Goal: Task Accomplishment & Management: Complete application form

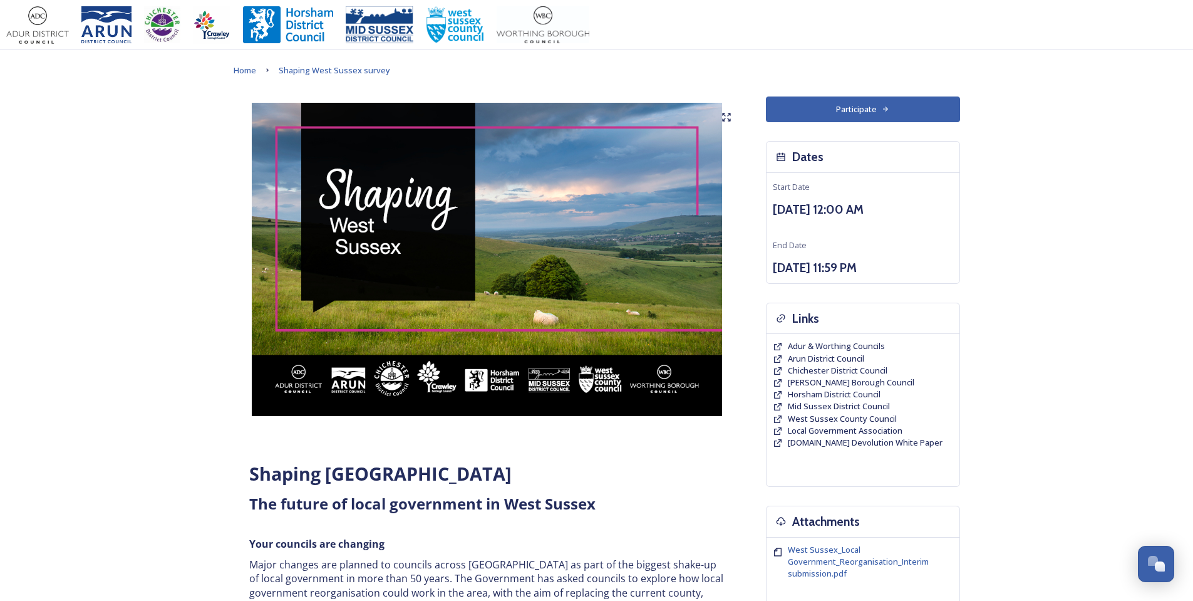
click at [879, 110] on button "Participate" at bounding box center [863, 109] width 194 height 26
click at [831, 111] on button "Participate" at bounding box center [863, 109] width 194 height 26
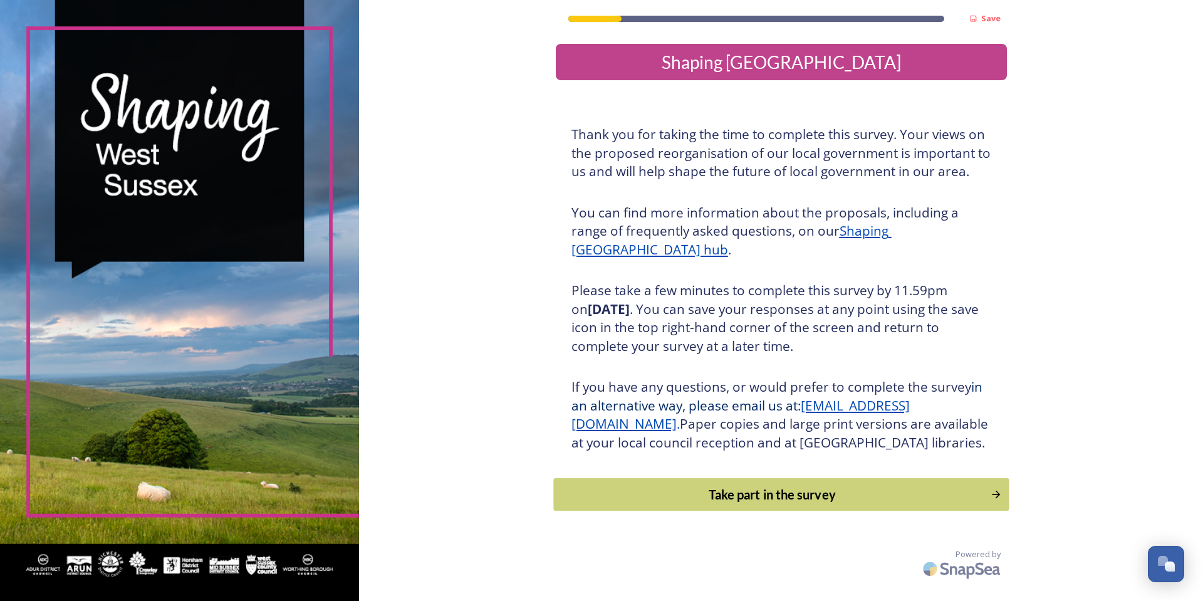
click at [754, 504] on div "Take part in the survey" at bounding box center [771, 494] width 423 height 19
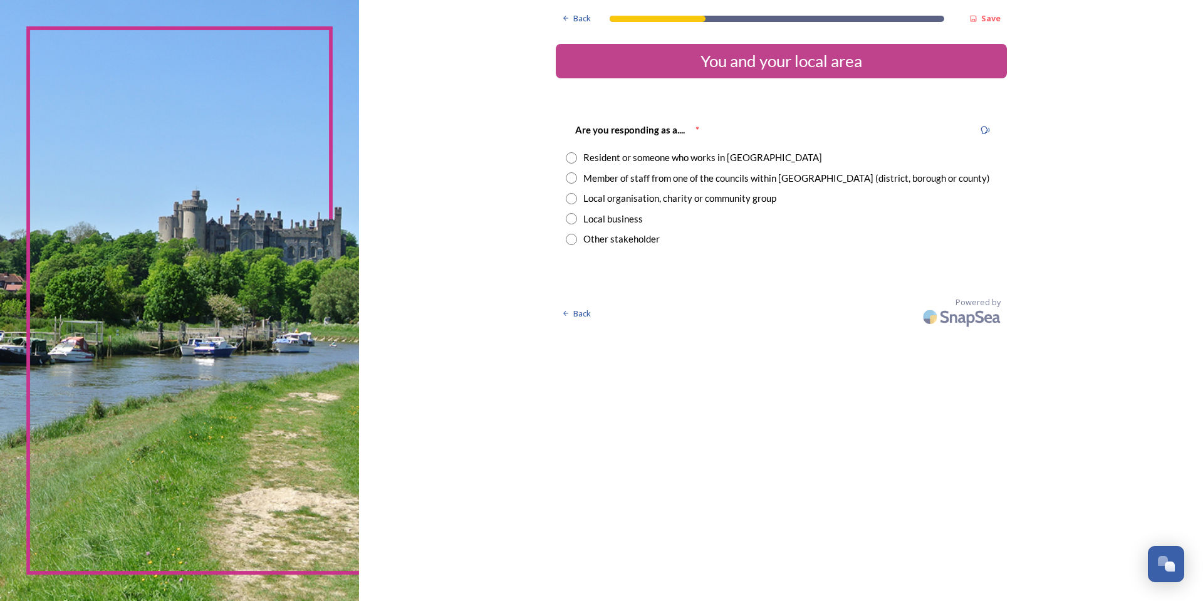
click at [573, 179] on input "radio" at bounding box center [571, 177] width 11 height 11
radio input "true"
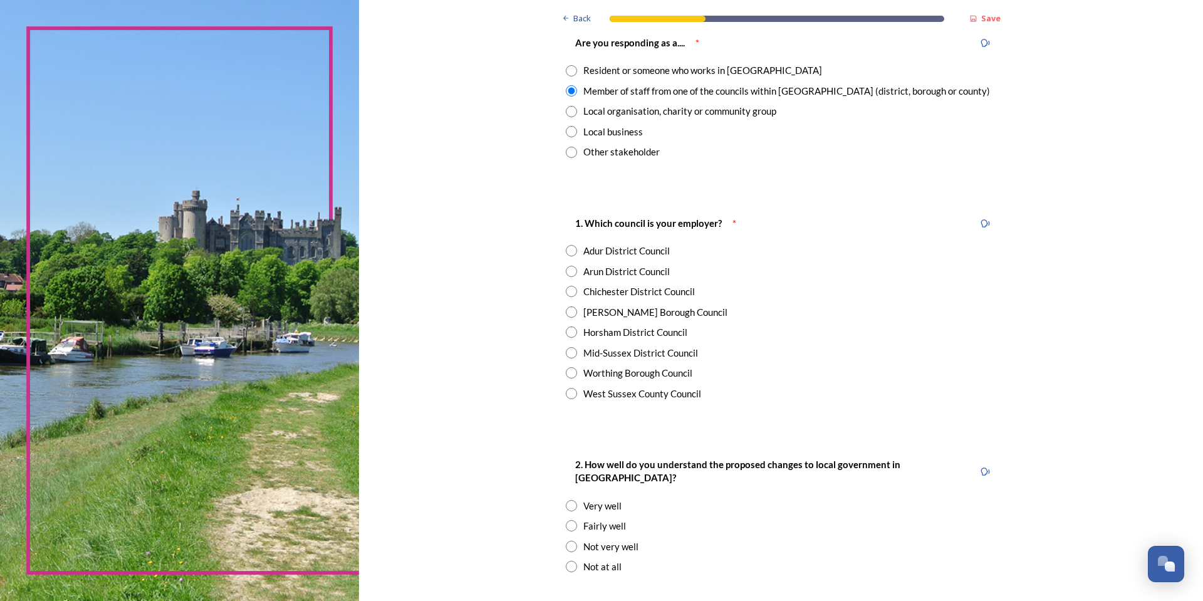
scroll to position [125, 0]
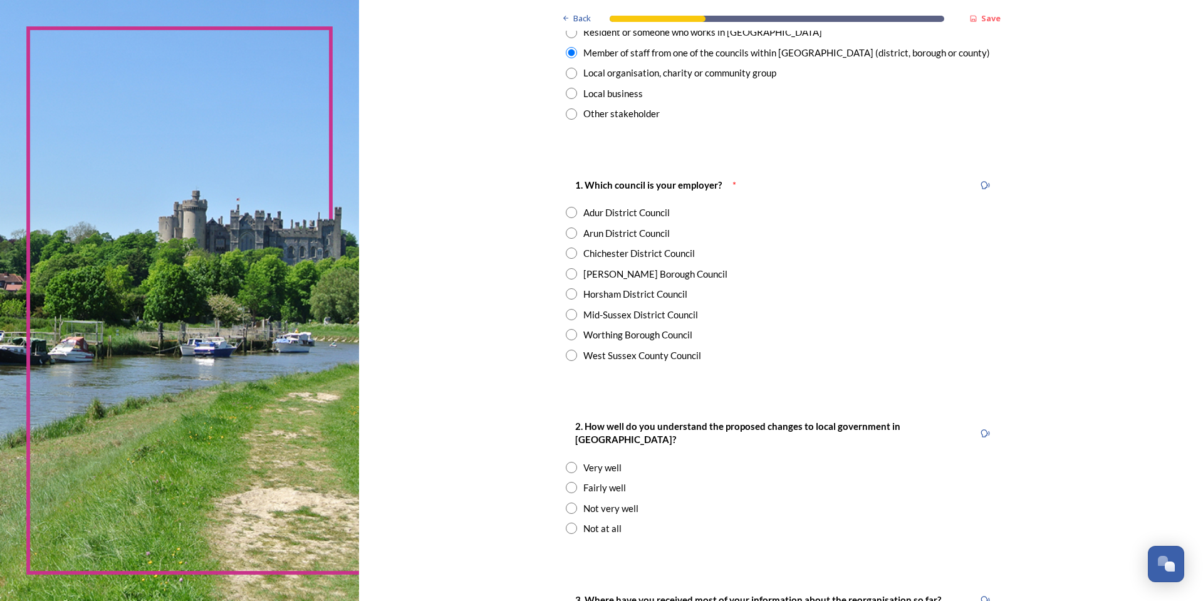
click at [569, 290] on input "radio" at bounding box center [571, 293] width 11 height 11
radio input "true"
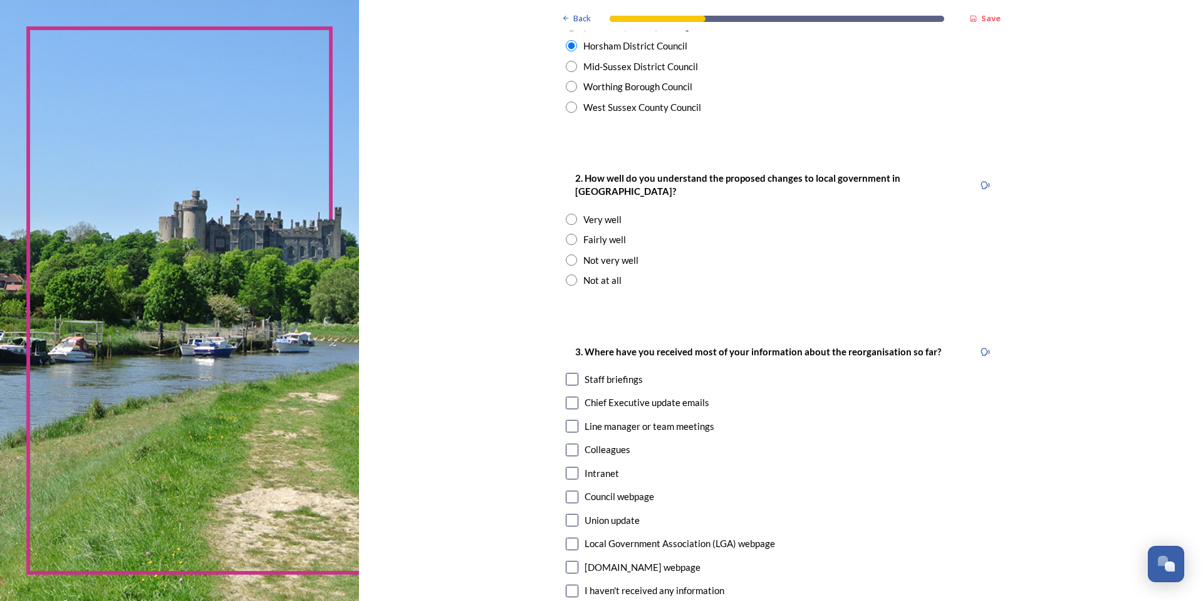
scroll to position [376, 0]
click at [568, 231] on input "radio" at bounding box center [571, 236] width 11 height 11
radio input "true"
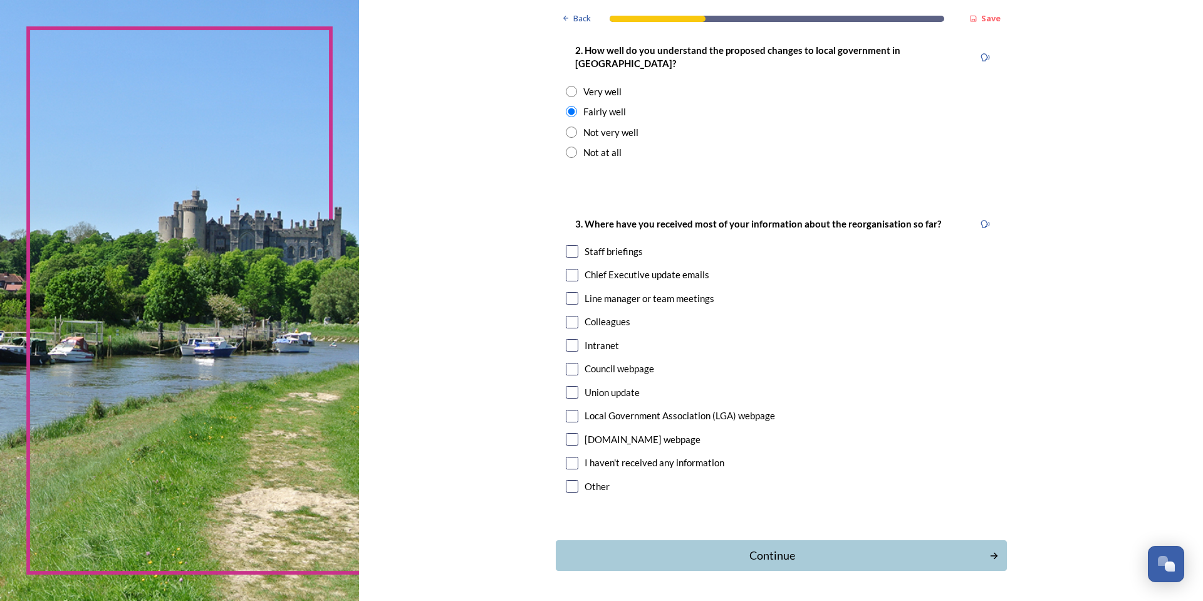
scroll to position [531, 0]
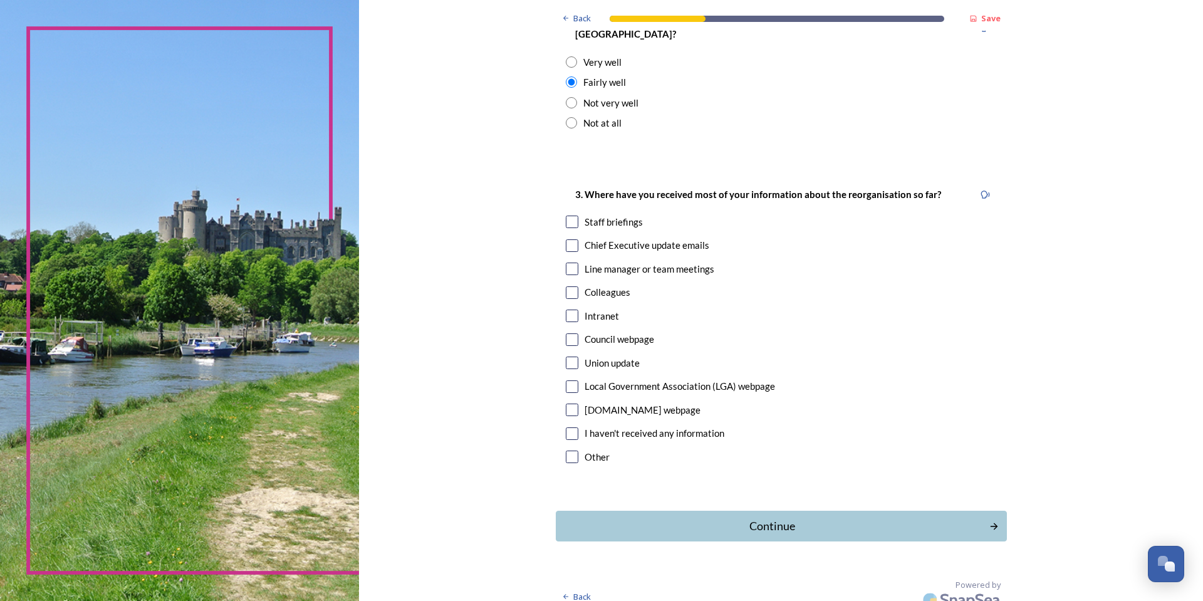
click at [566, 215] on input "checkbox" at bounding box center [572, 221] width 13 height 13
checkbox input "true"
click at [755, 517] on div "Continue" at bounding box center [772, 525] width 424 height 17
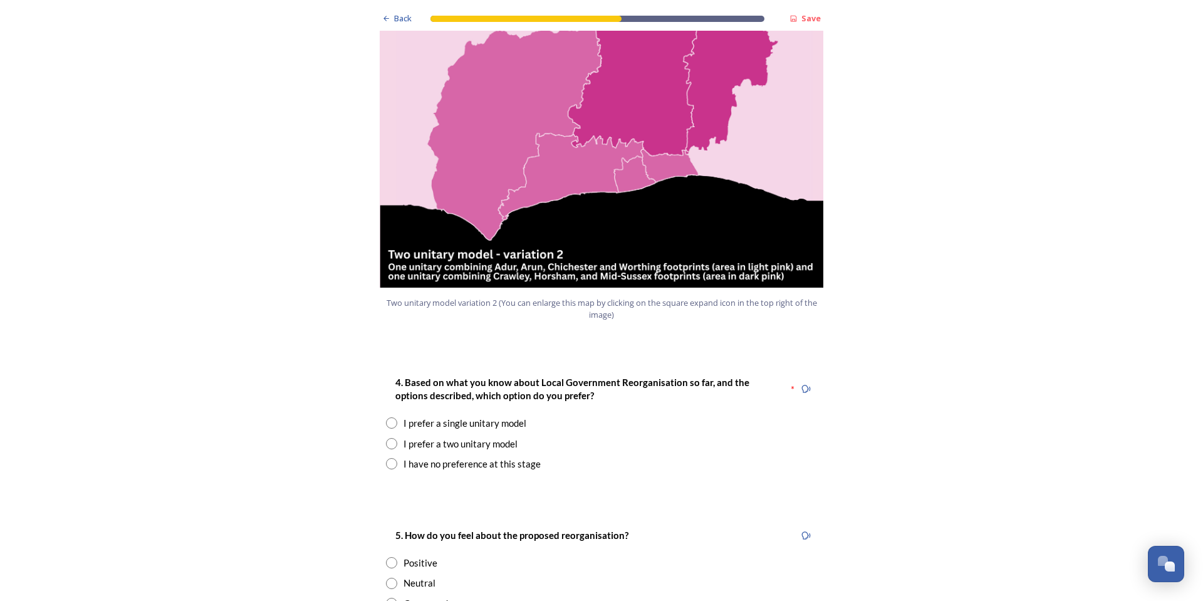
scroll to position [1441, 0]
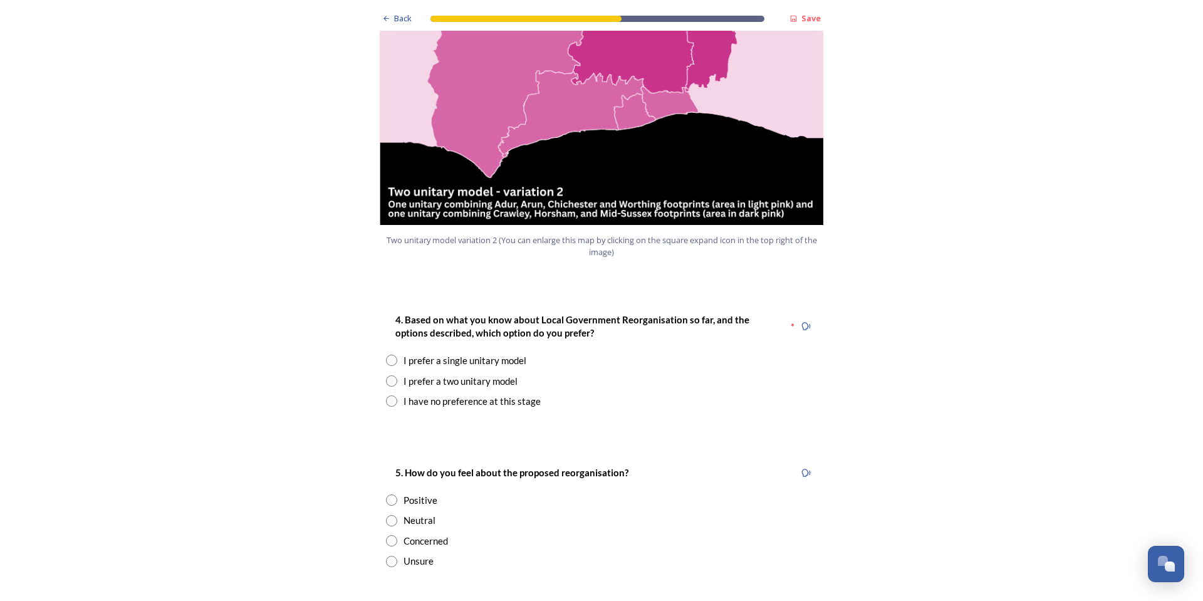
click at [465, 374] on div "I prefer a two unitary model" at bounding box center [460, 381] width 114 height 14
radio input "true"
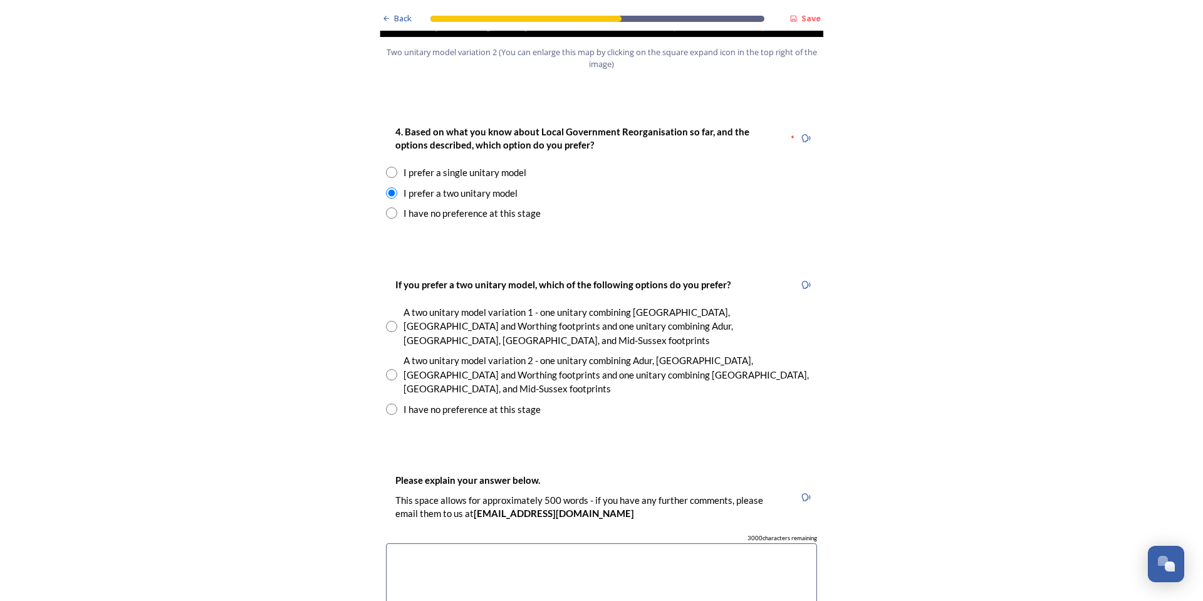
scroll to position [1691, 0]
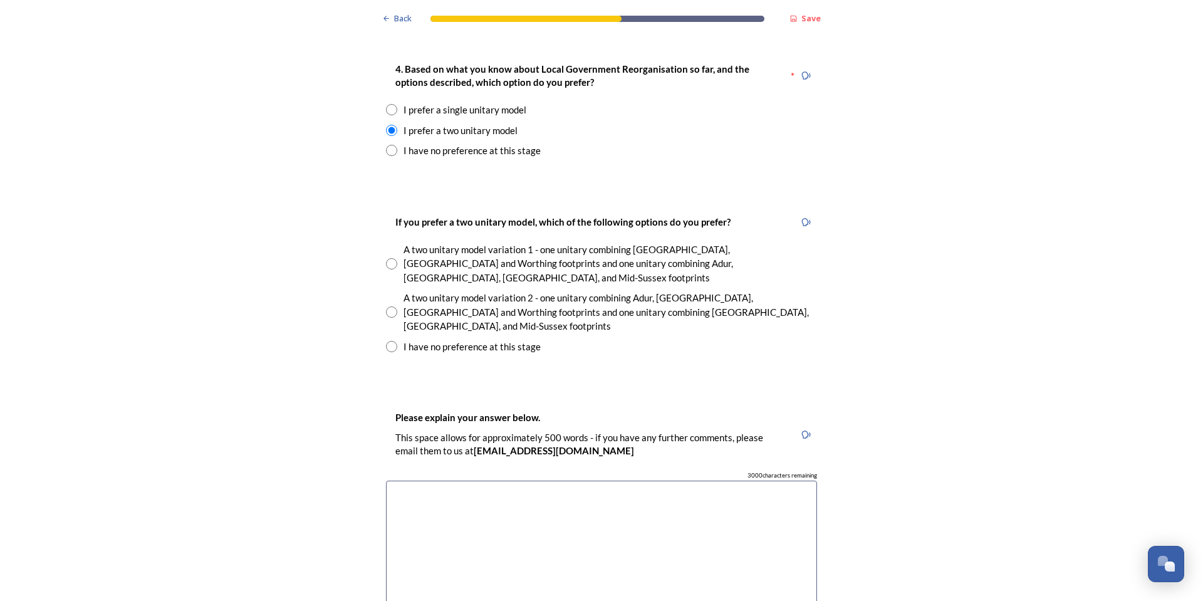
click at [386, 306] on input "radio" at bounding box center [391, 311] width 11 height 11
radio input "true"
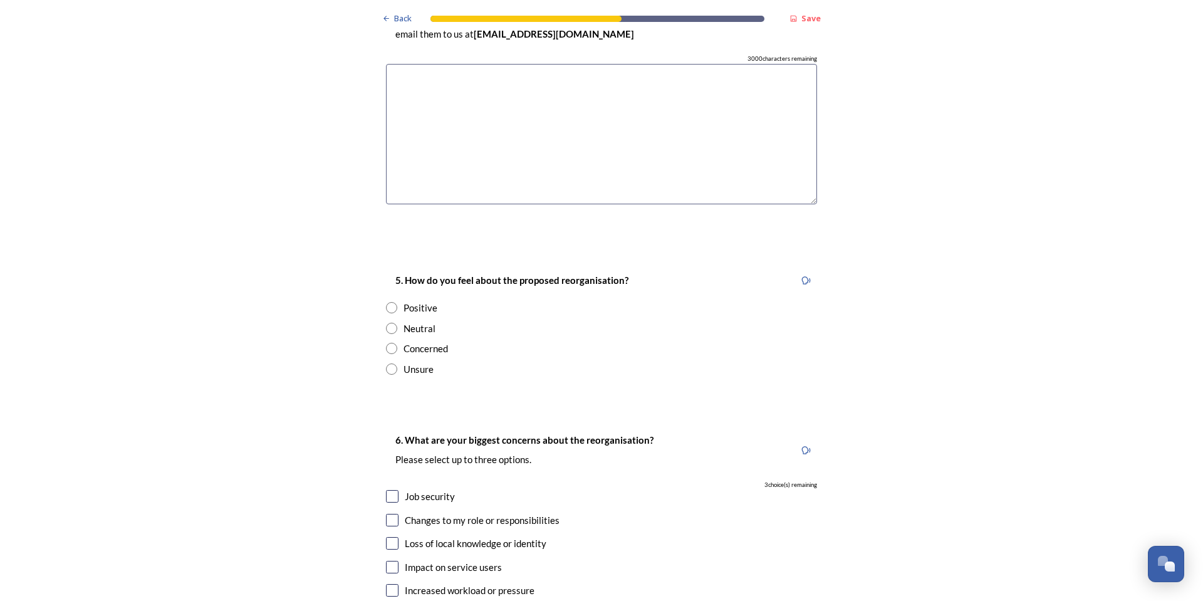
scroll to position [2130, 0]
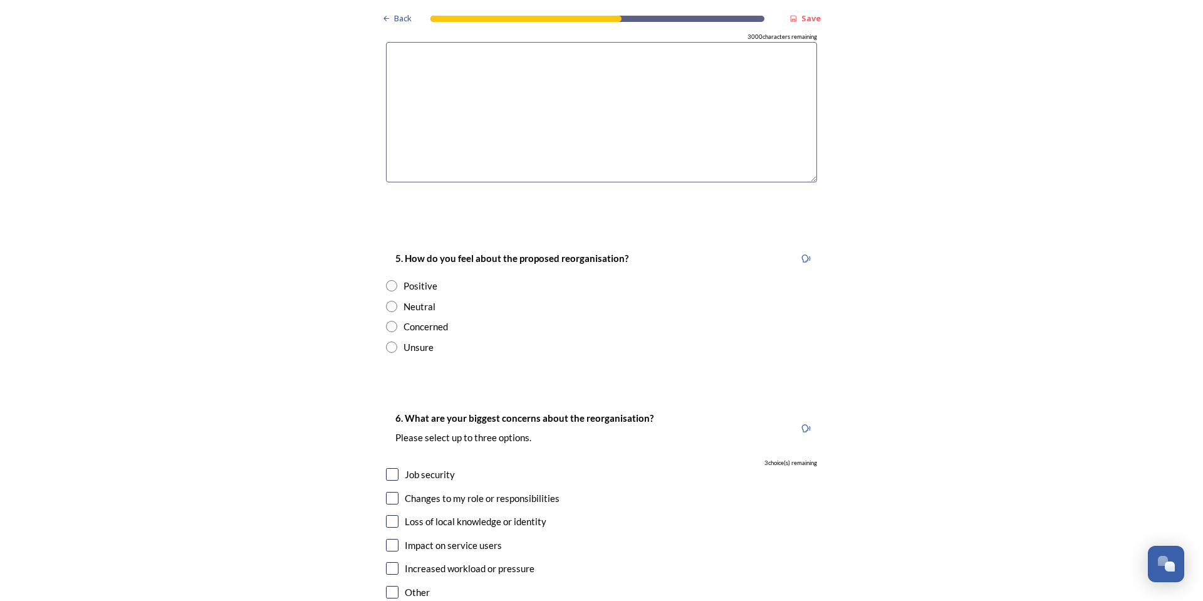
click at [422, 319] on div "Concerned" at bounding box center [425, 326] width 44 height 14
radio input "true"
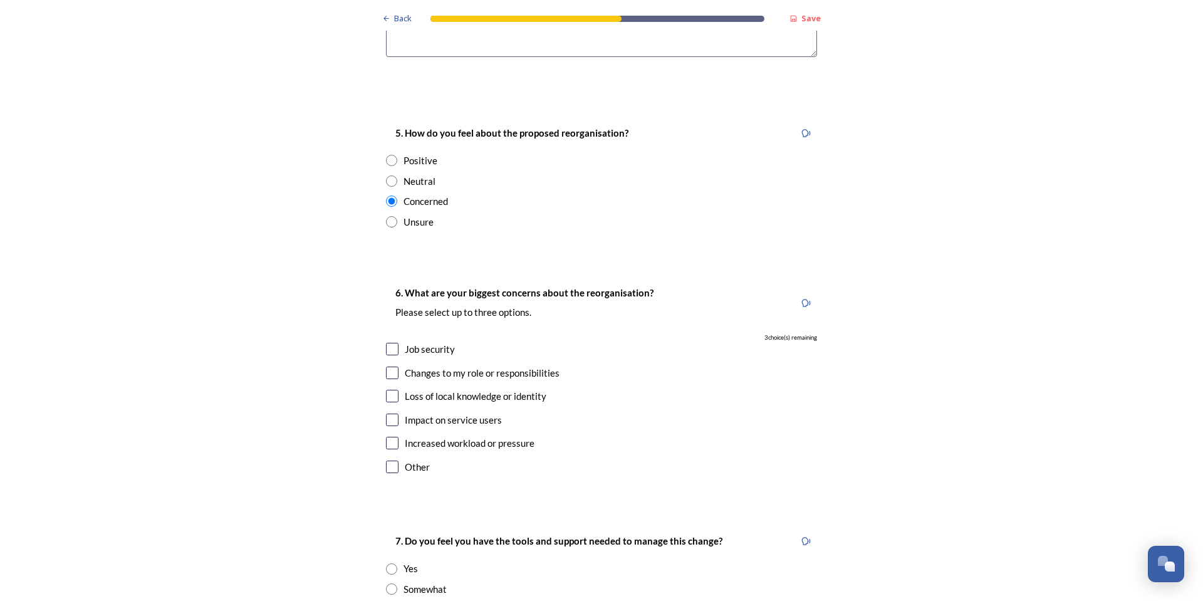
scroll to position [2318, 0]
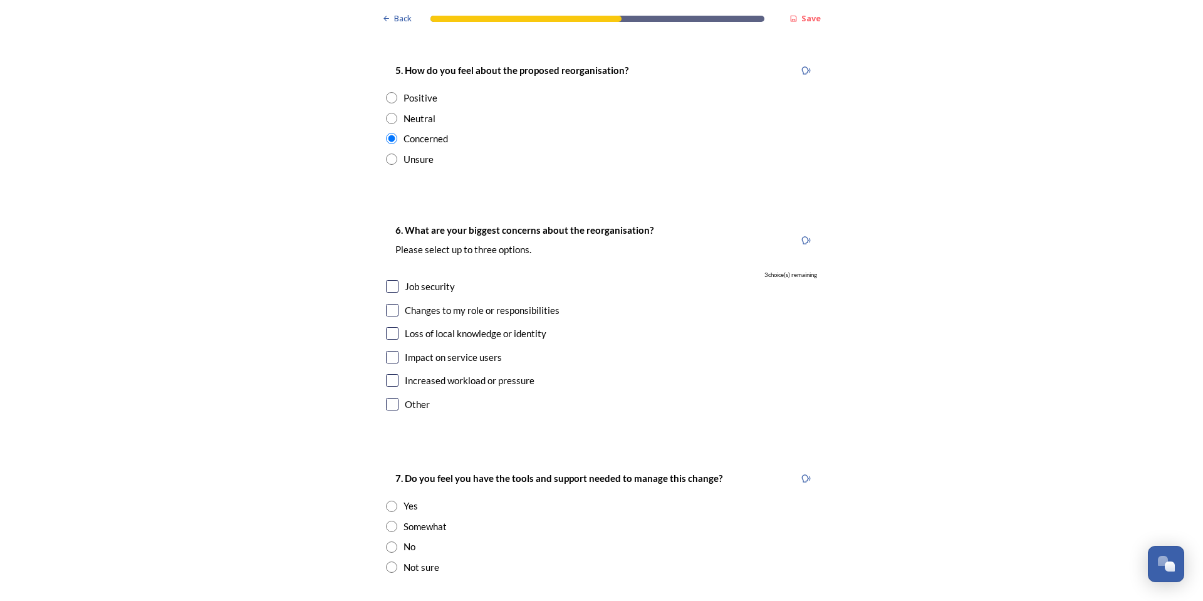
click at [395, 279] on div "Job security" at bounding box center [601, 286] width 431 height 14
checkbox input "true"
click at [391, 304] on input "checkbox" at bounding box center [392, 310] width 13 height 13
checkbox input "true"
click at [391, 327] on input "checkbox" at bounding box center [392, 333] width 13 height 13
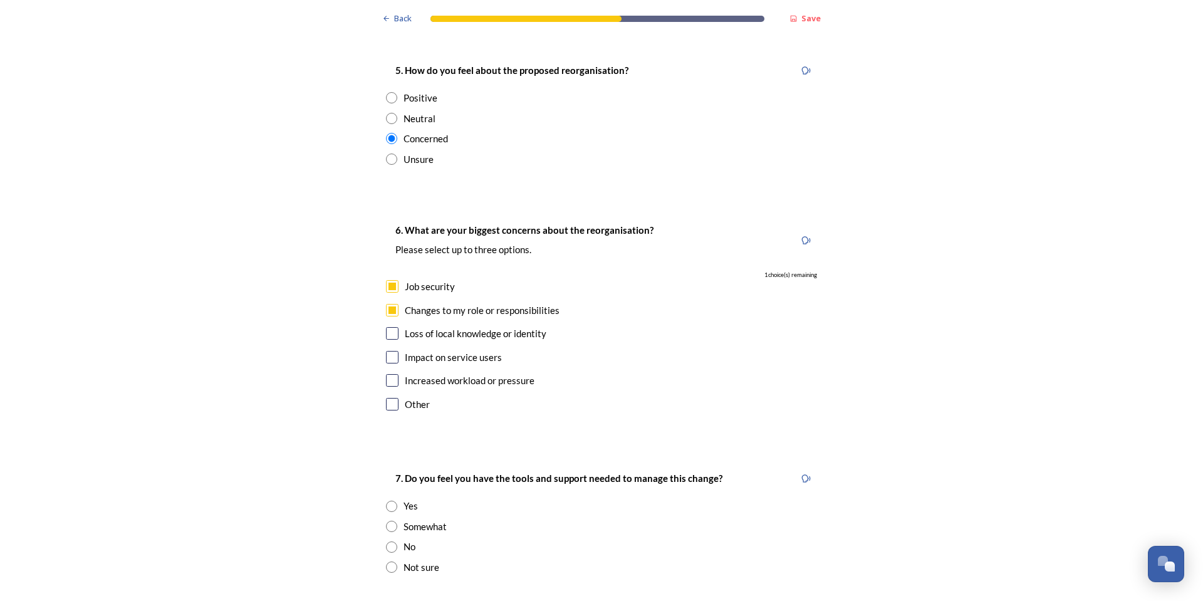
checkbox input "true"
click at [386, 351] on input "checkbox" at bounding box center [392, 357] width 13 height 13
click at [390, 351] on input "checkbox" at bounding box center [392, 357] width 13 height 13
checkbox input "false"
click at [386, 304] on input "checkbox" at bounding box center [392, 310] width 13 height 13
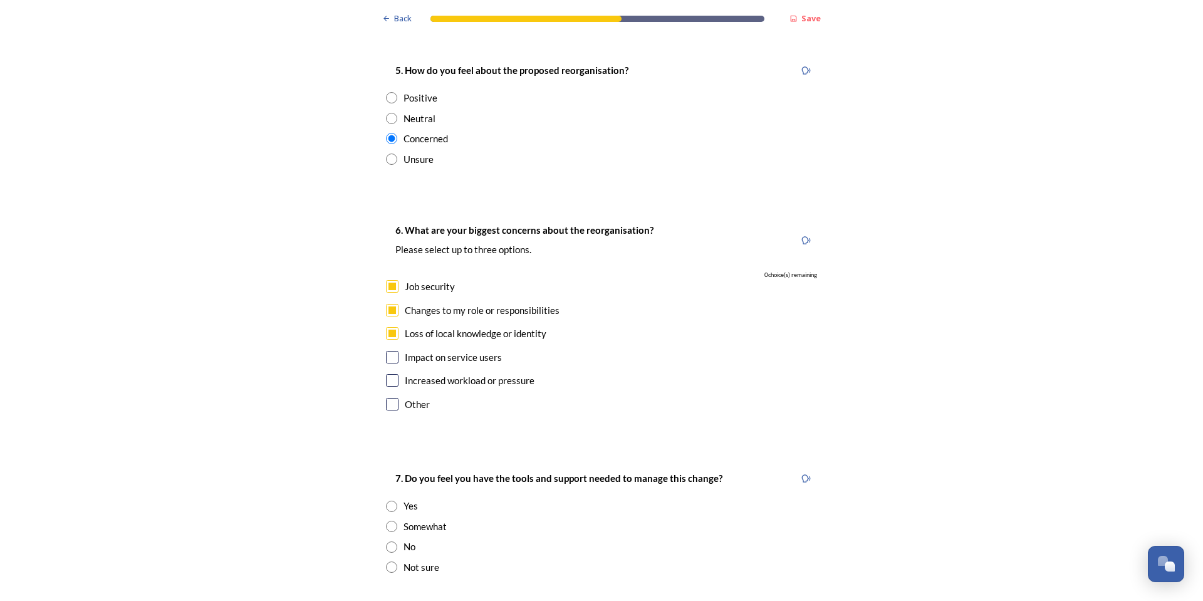
checkbox input "false"
click at [386, 351] on input "checkbox" at bounding box center [392, 357] width 13 height 13
checkbox input "true"
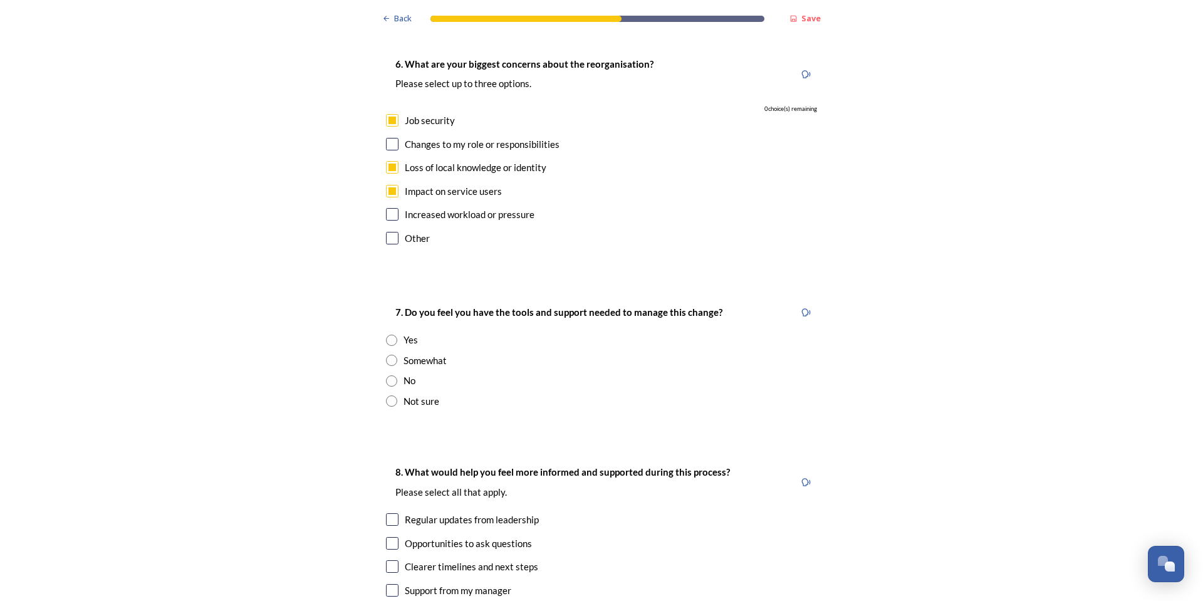
scroll to position [2506, 0]
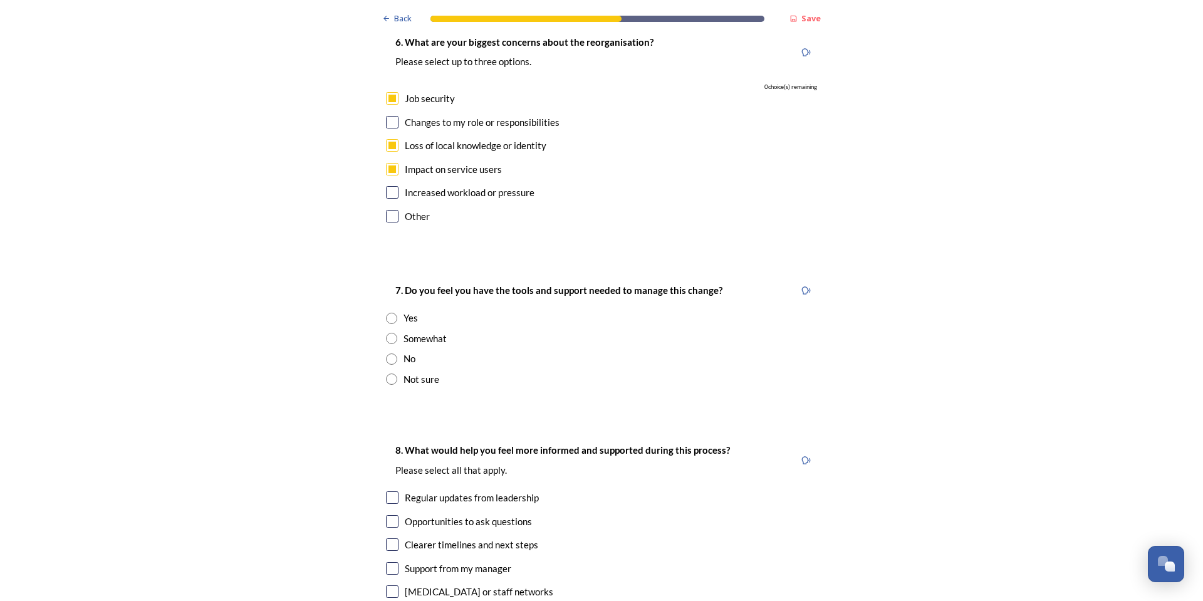
click at [386, 333] on input "radio" at bounding box center [391, 338] width 11 height 11
radio input "true"
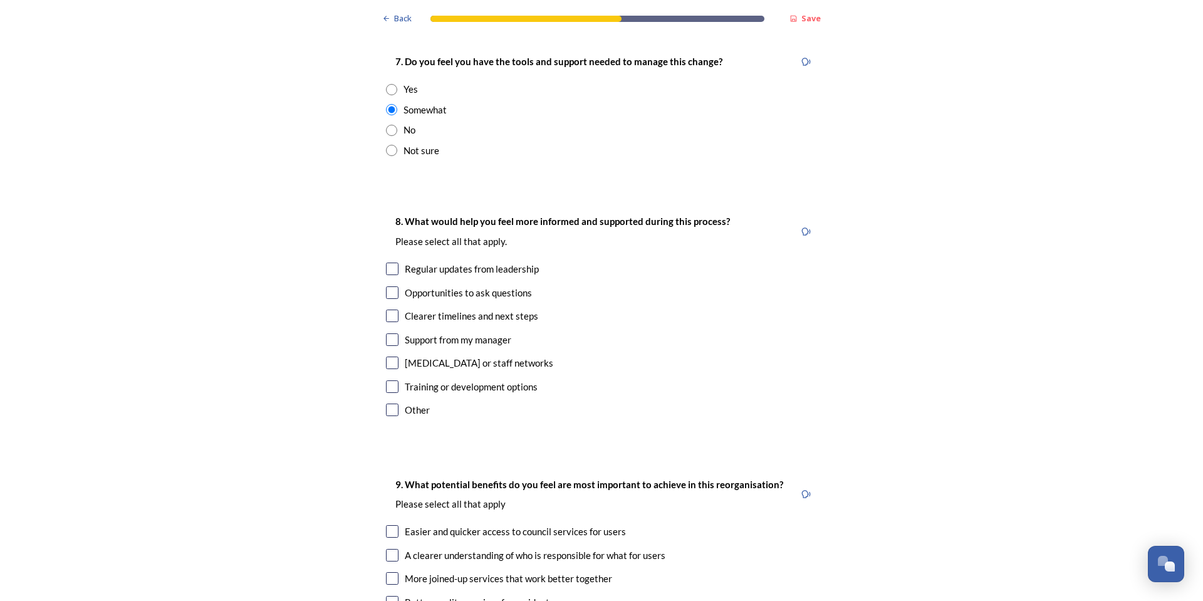
scroll to position [2756, 0]
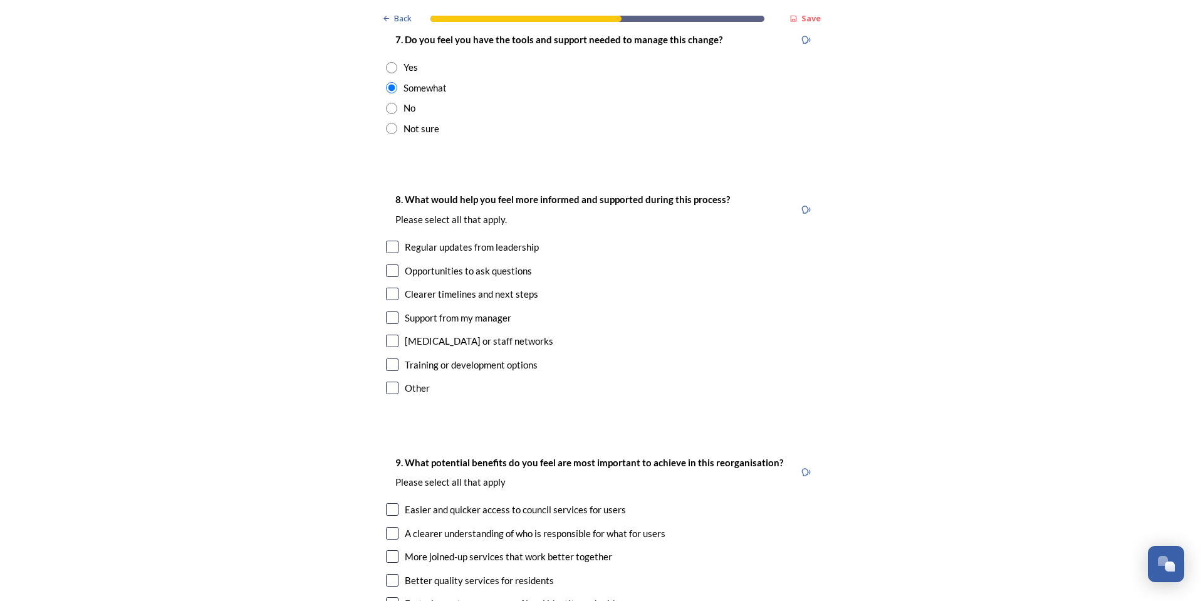
click at [390, 241] on input "checkbox" at bounding box center [392, 247] width 13 height 13
checkbox input "true"
click at [390, 264] on input "checkbox" at bounding box center [392, 270] width 13 height 13
checkbox input "true"
click at [387, 358] on input "checkbox" at bounding box center [392, 364] width 13 height 13
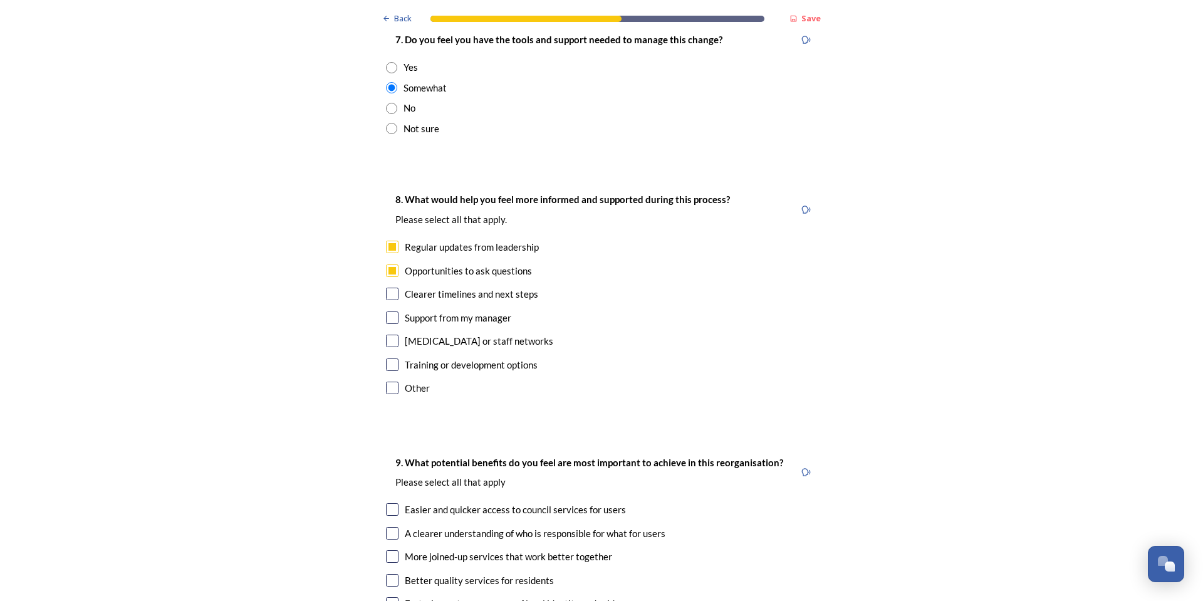
checkbox input "true"
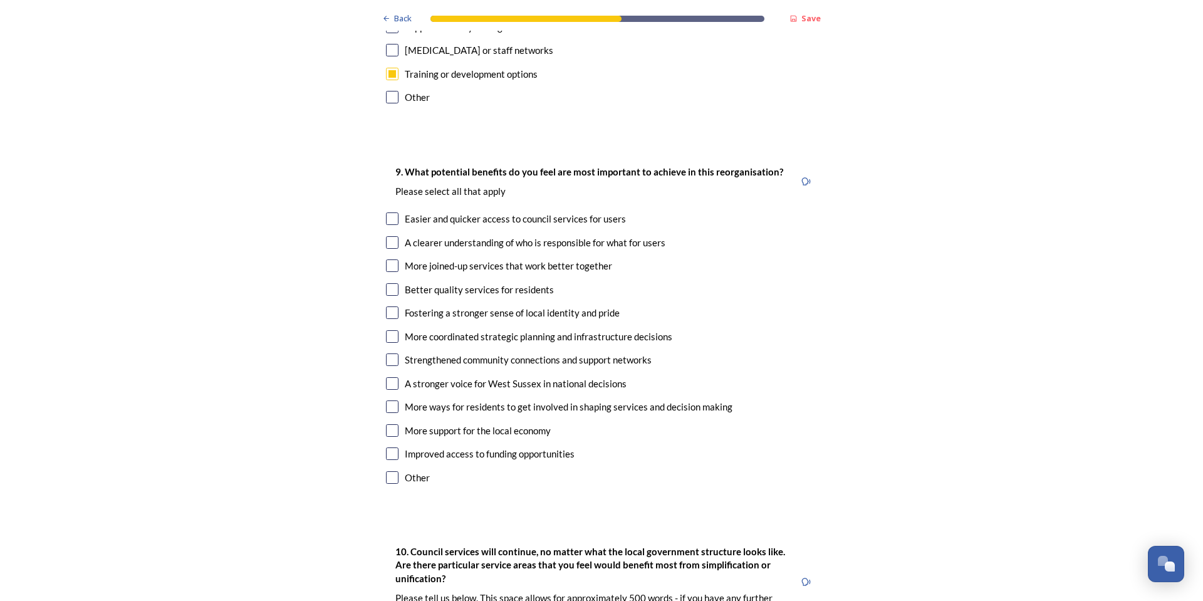
scroll to position [3069, 0]
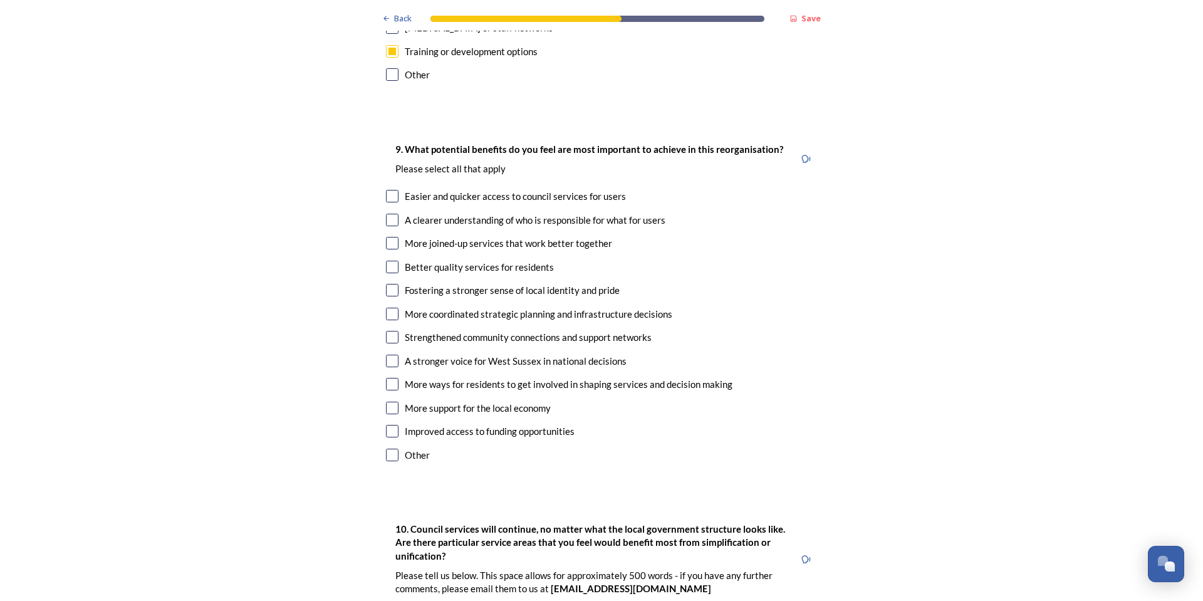
click at [389, 190] on input "checkbox" at bounding box center [392, 196] width 13 height 13
checkbox input "true"
click at [391, 261] on input "checkbox" at bounding box center [392, 267] width 13 height 13
checkbox input "true"
click at [389, 308] on input "checkbox" at bounding box center [392, 314] width 13 height 13
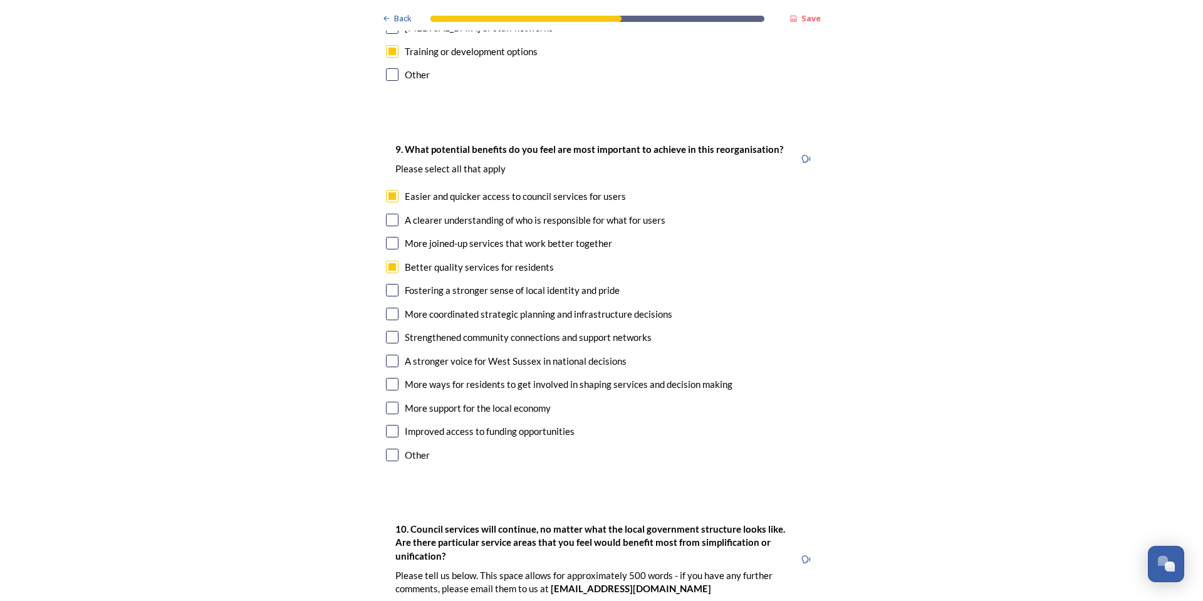
checkbox input "true"
click at [393, 402] on input "checkbox" at bounding box center [392, 408] width 13 height 13
checkbox input "true"
click at [388, 425] on input "checkbox" at bounding box center [392, 431] width 13 height 13
checkbox input "true"
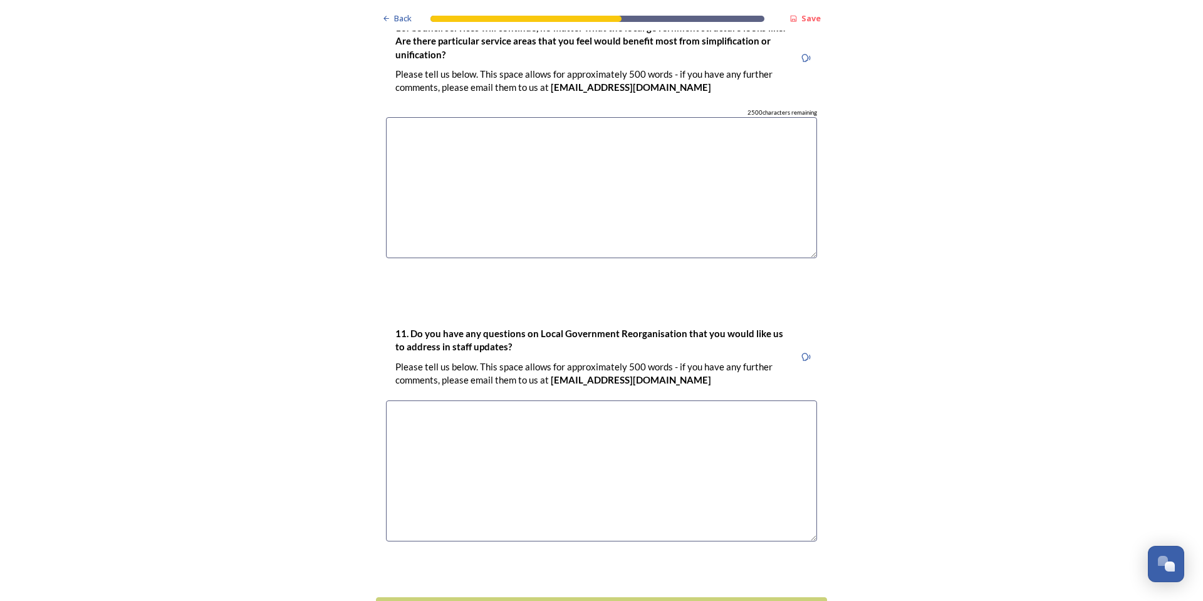
scroll to position [3605, 0]
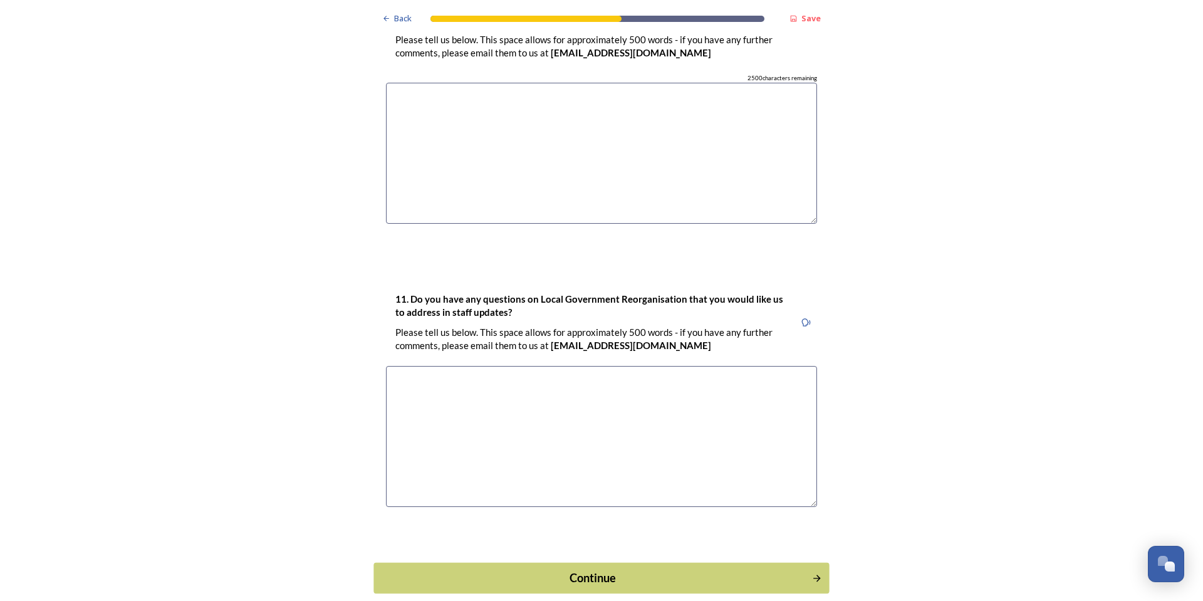
click at [589, 569] on div "Continue" at bounding box center [593, 577] width 424 height 17
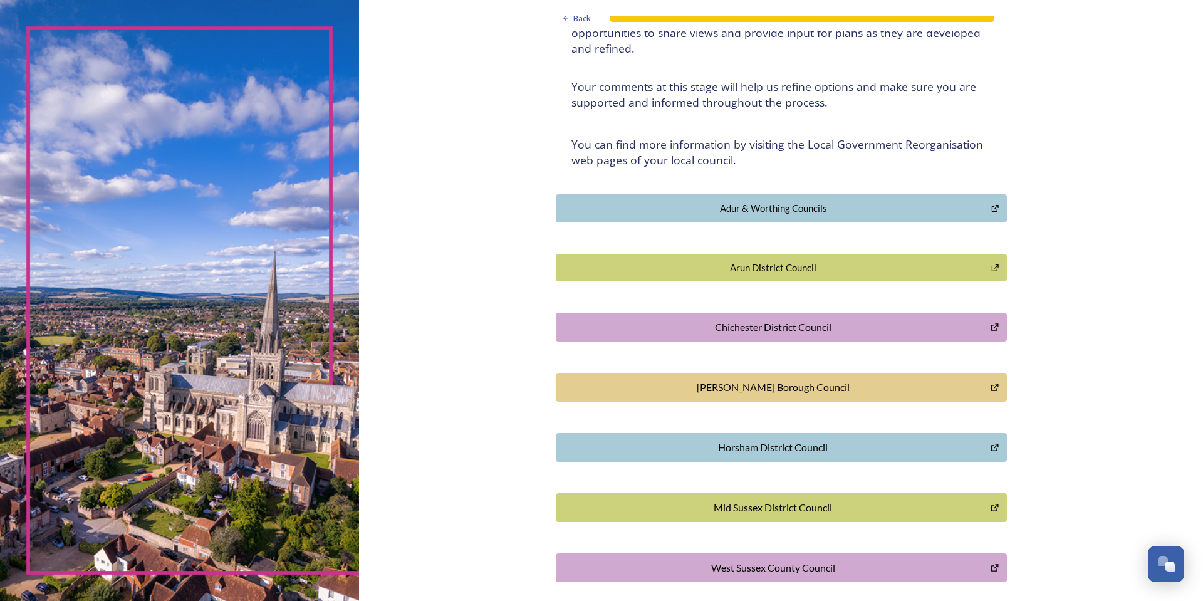
scroll to position [206, 0]
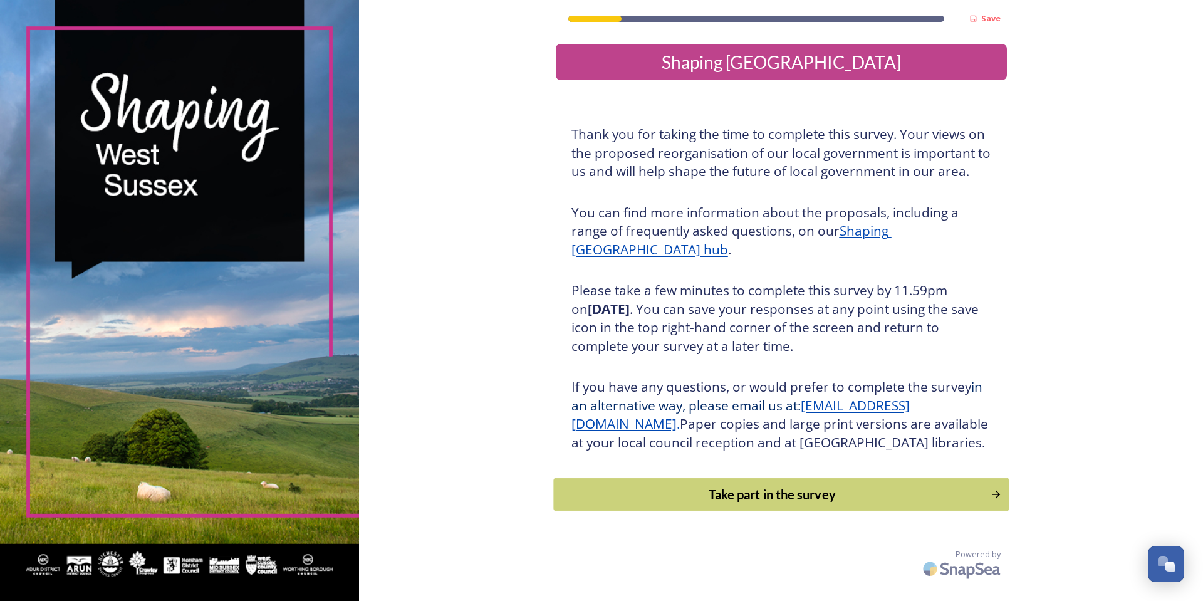
click at [775, 504] on div "Take part in the survey" at bounding box center [771, 494] width 423 height 19
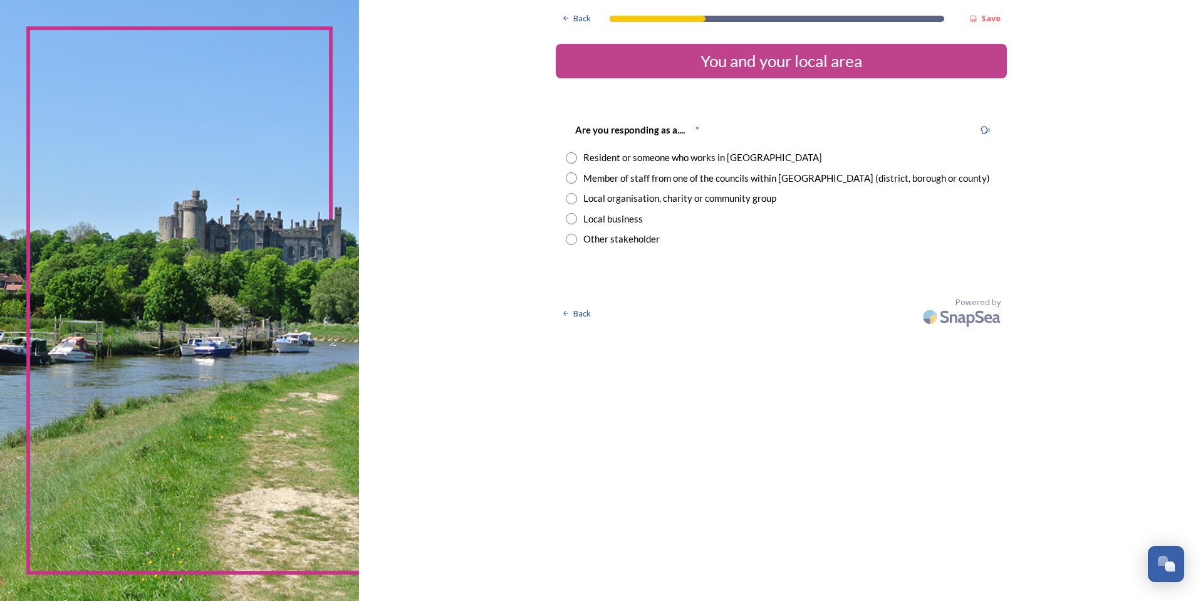
click at [633, 155] on div "Resident or someone who works in [GEOGRAPHIC_DATA]" at bounding box center [702, 157] width 239 height 14
radio input "true"
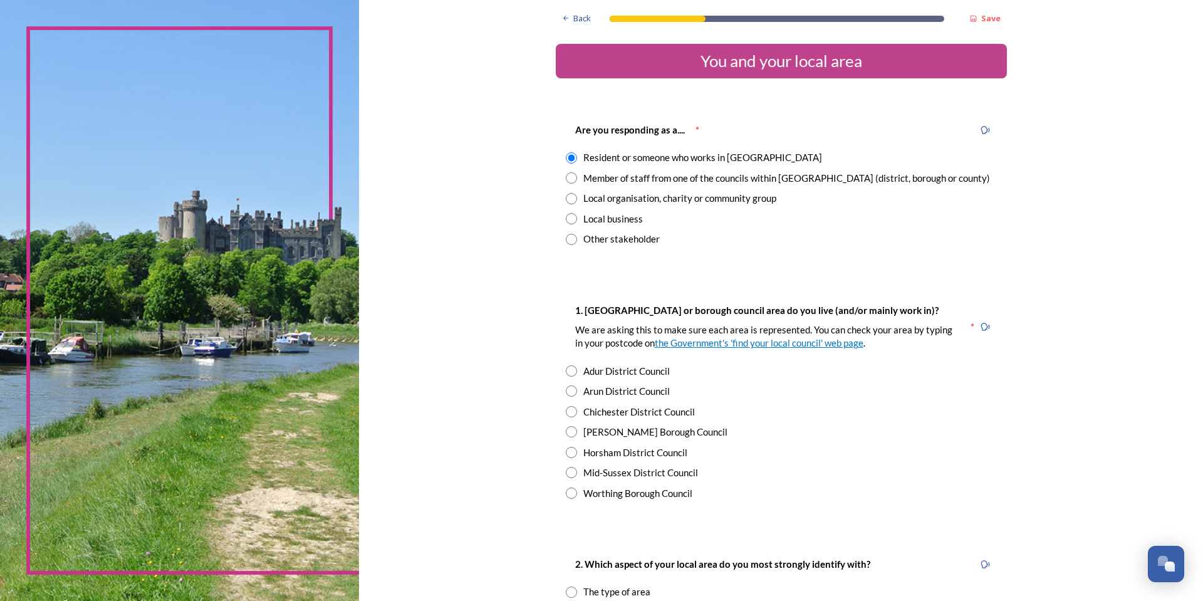
scroll to position [63, 0]
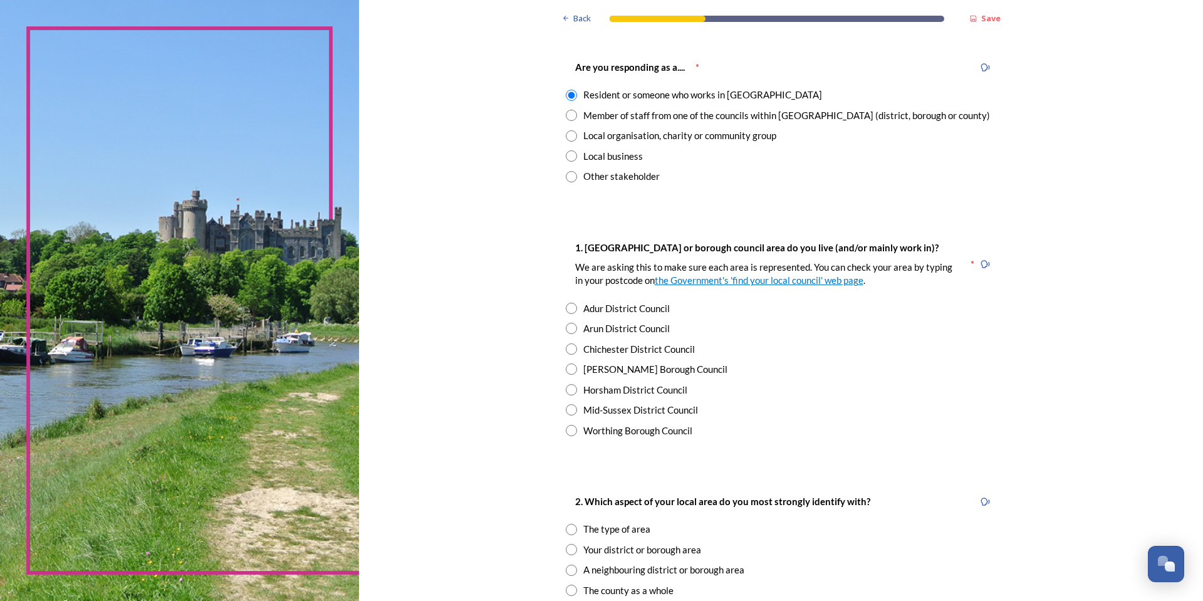
click at [584, 386] on div "Horsham District Council" at bounding box center [635, 390] width 104 height 14
radio input "true"
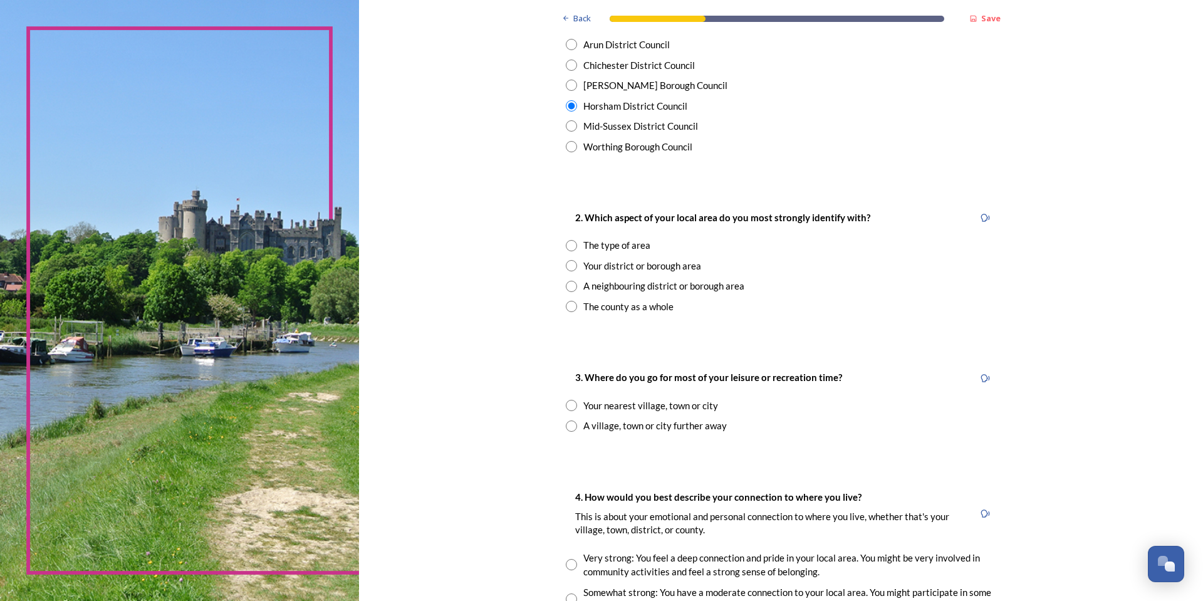
scroll to position [376, 0]
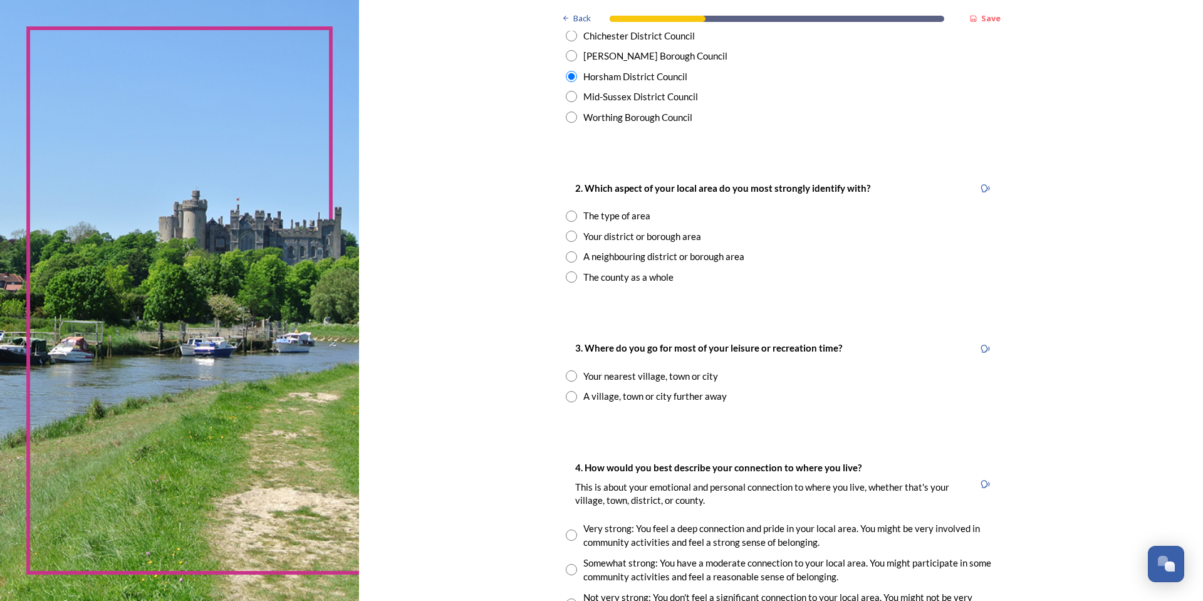
click at [568, 216] on input "radio" at bounding box center [571, 215] width 11 height 11
radio input "true"
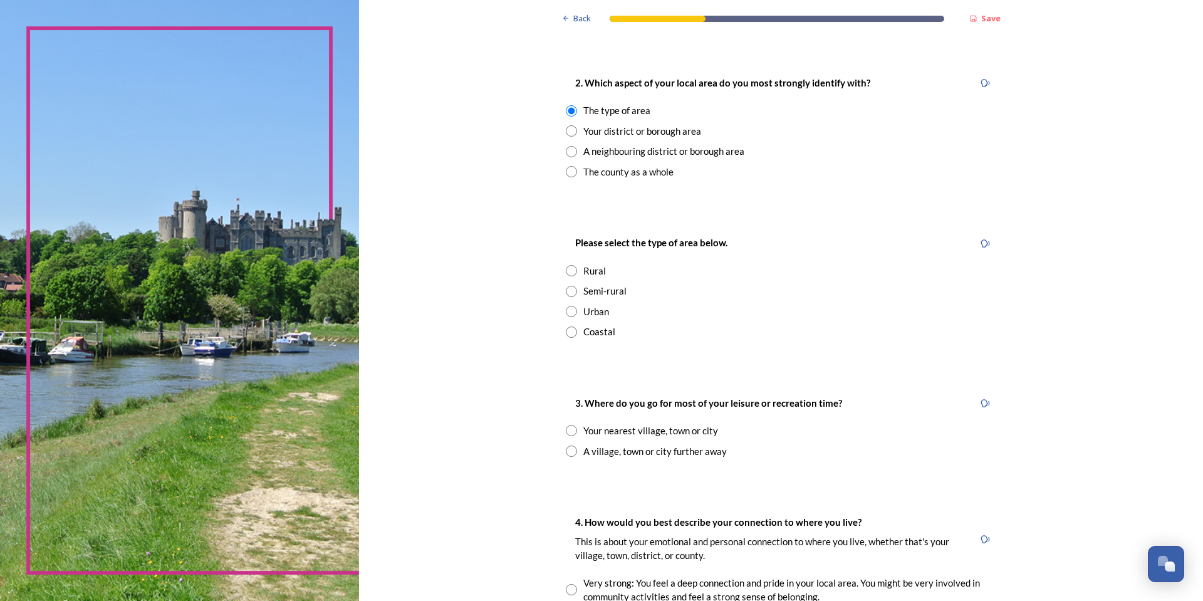
scroll to position [501, 0]
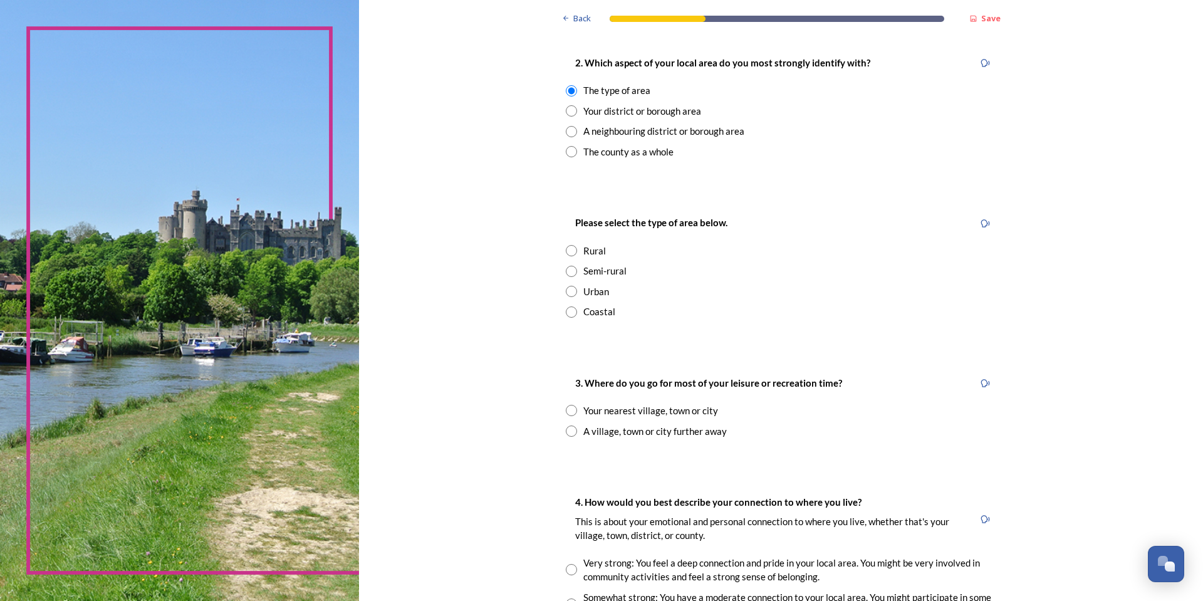
click at [568, 270] on input "radio" at bounding box center [571, 271] width 11 height 11
radio input "true"
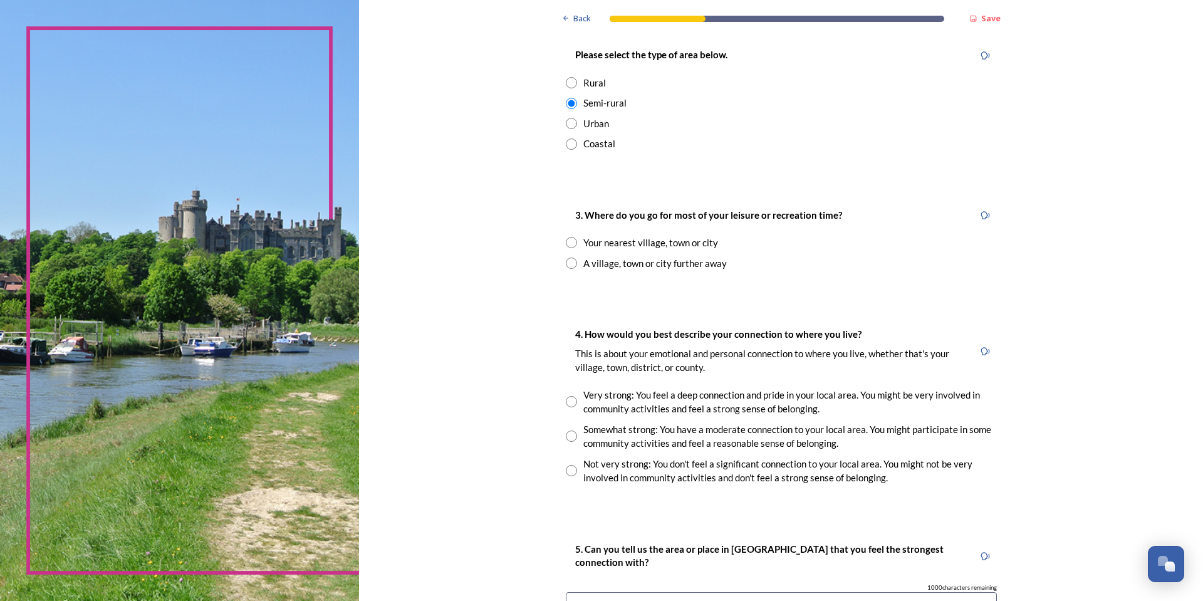
scroll to position [689, 0]
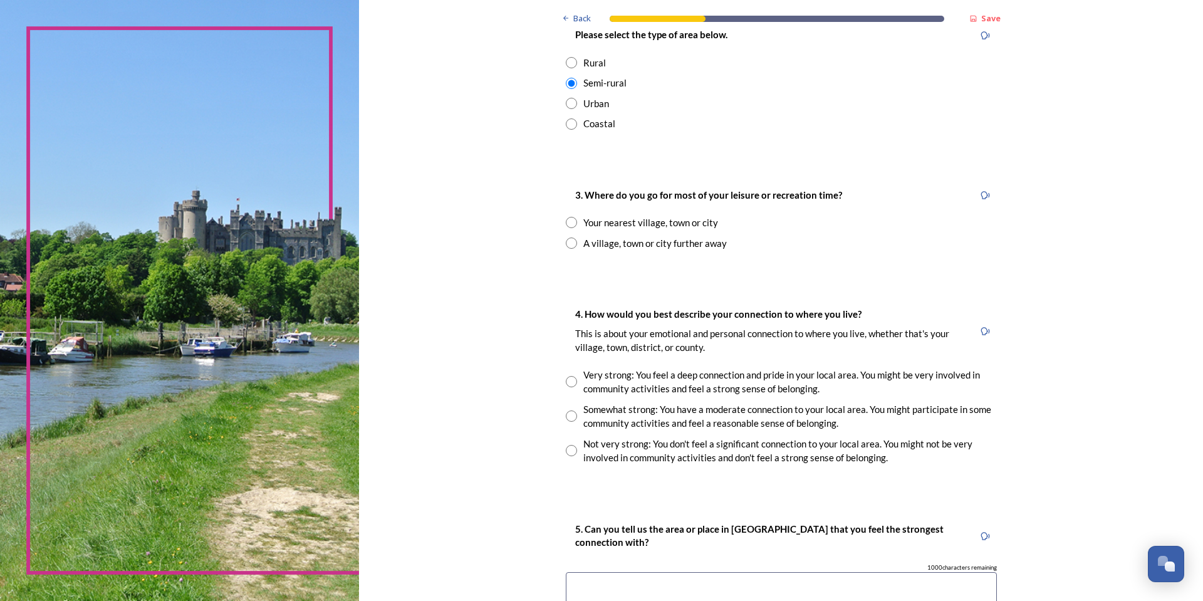
click at [568, 224] on input "radio" at bounding box center [571, 222] width 11 height 11
radio input "true"
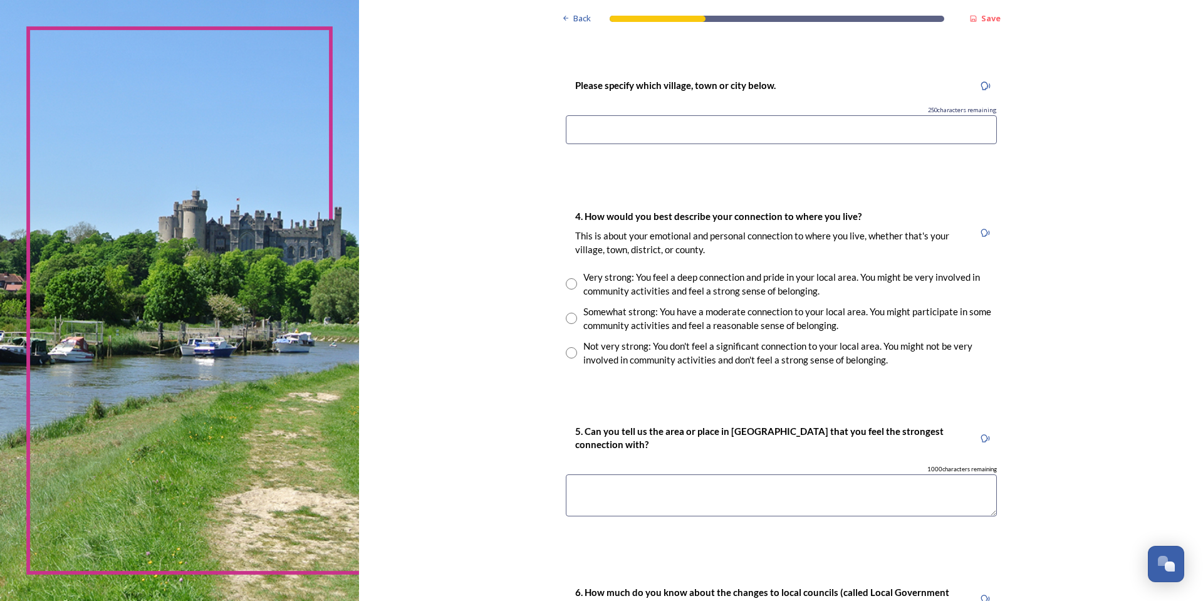
scroll to position [940, 0]
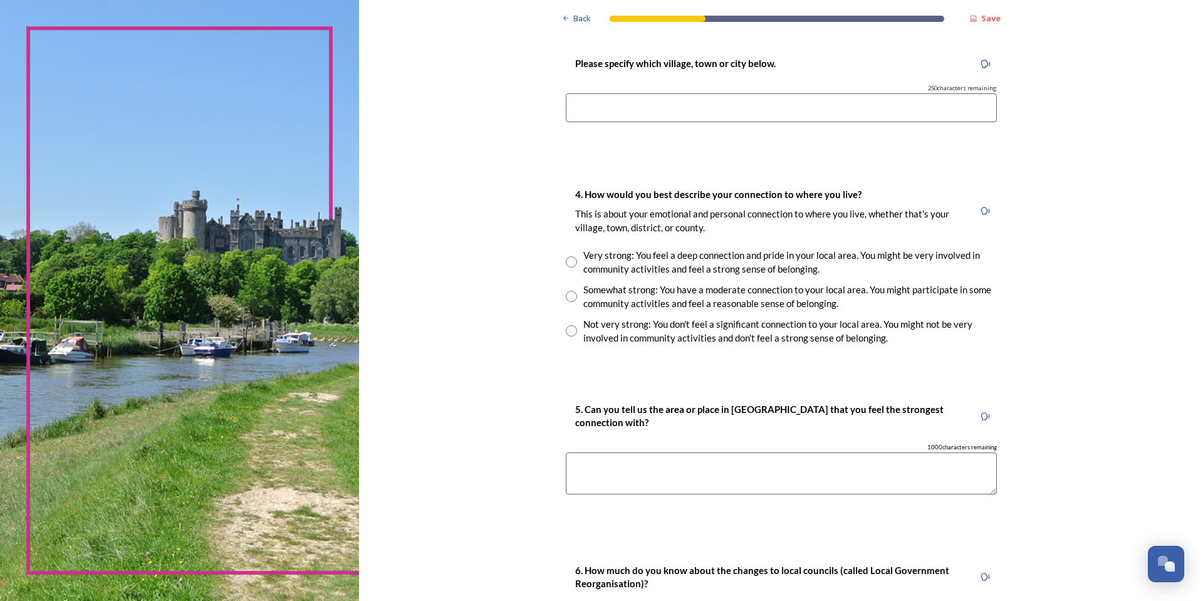
click at [566, 294] on input "radio" at bounding box center [571, 296] width 11 height 11
radio input "true"
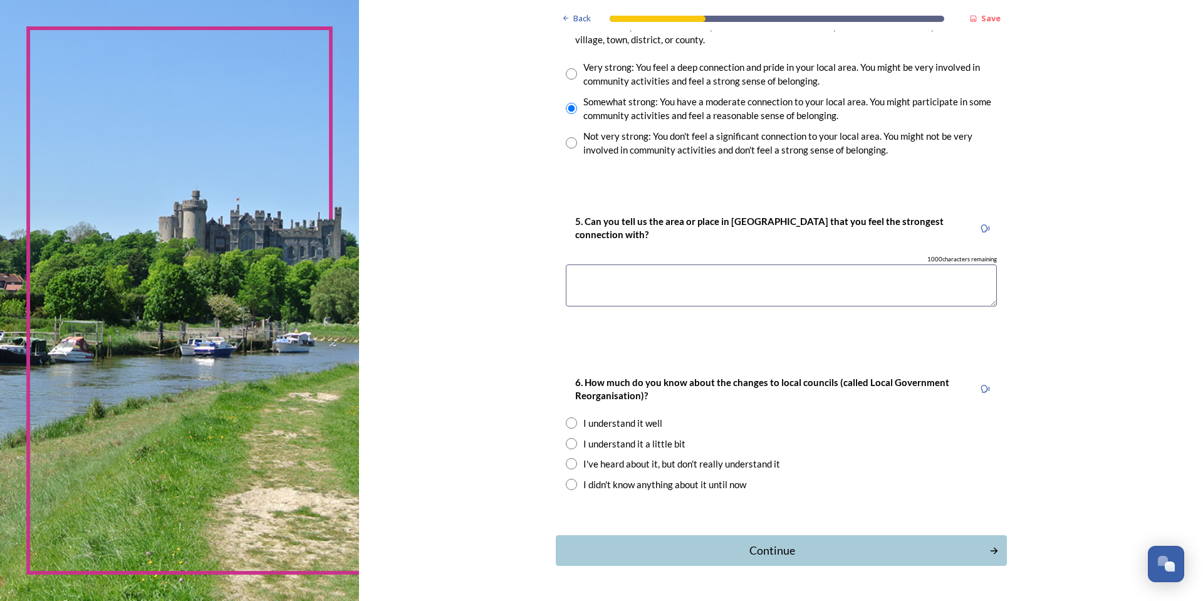
scroll to position [1165, 0]
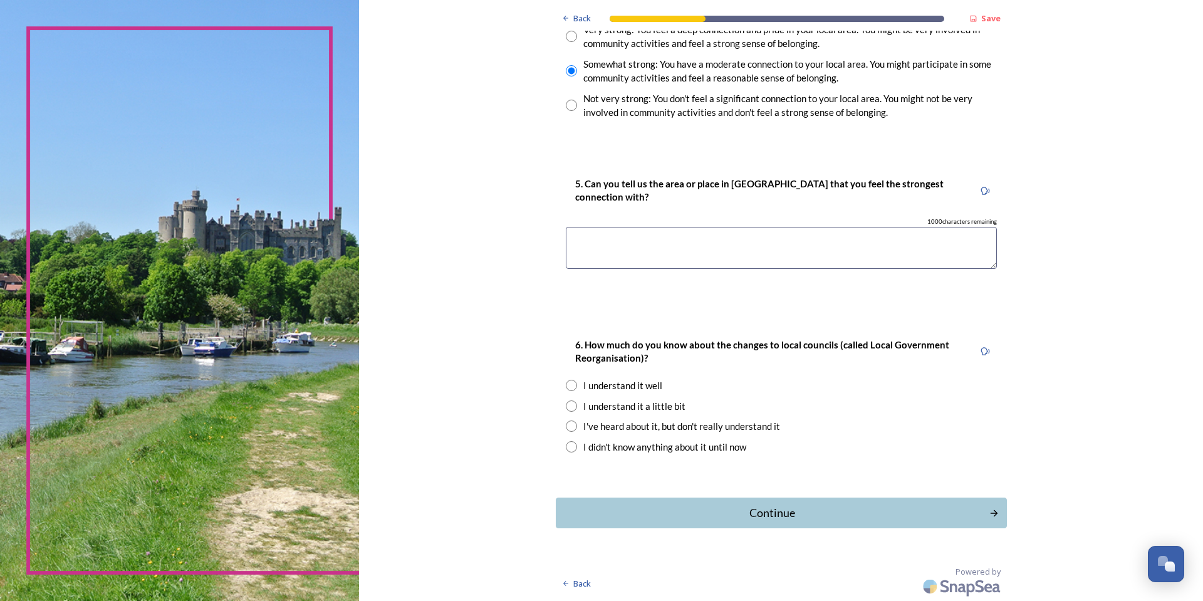
click at [601, 408] on div "I understand it a little bit" at bounding box center [634, 406] width 102 height 14
radio input "true"
click at [797, 511] on div "Continue" at bounding box center [772, 512] width 424 height 17
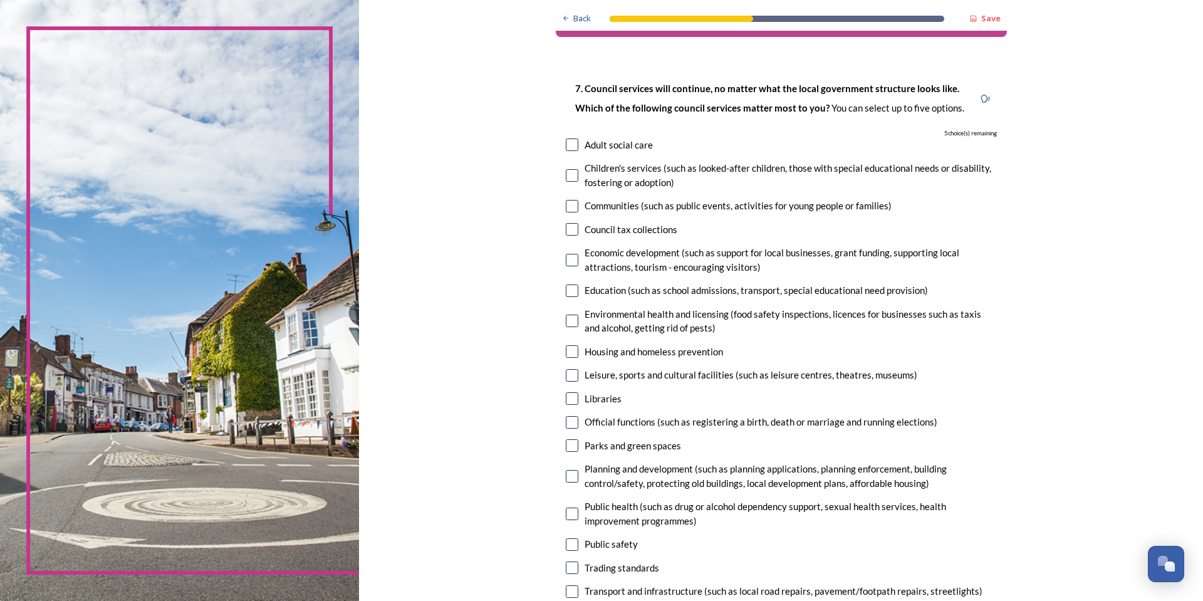
scroll to position [63, 0]
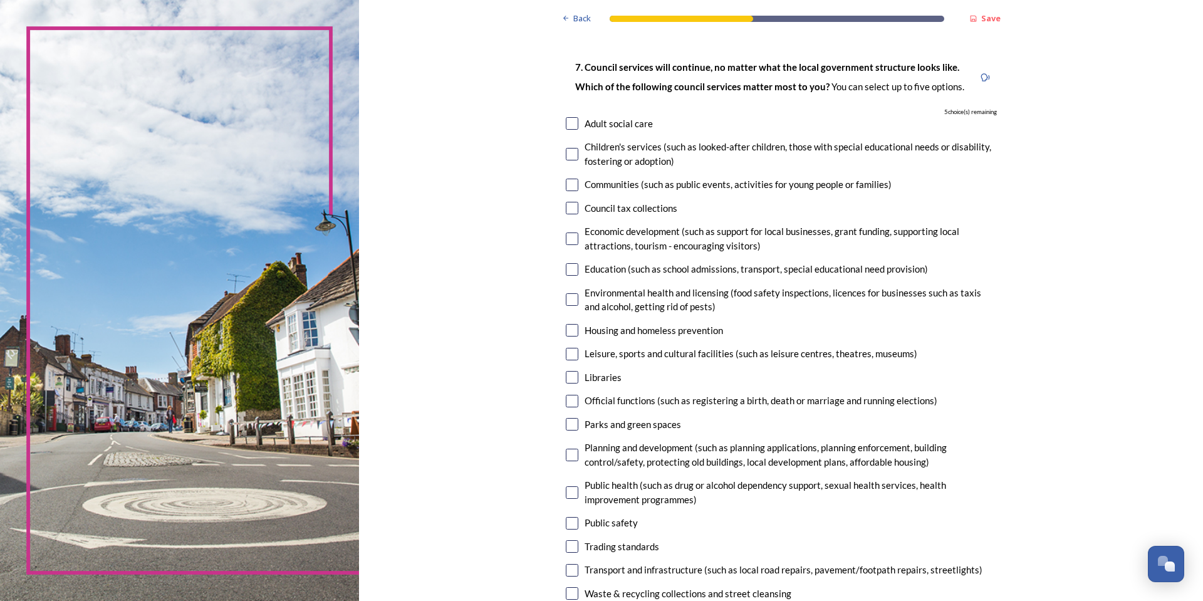
click at [566, 188] on input "checkbox" at bounding box center [572, 185] width 13 height 13
checkbox input "true"
click at [568, 242] on input "checkbox" at bounding box center [572, 238] width 13 height 13
checkbox input "true"
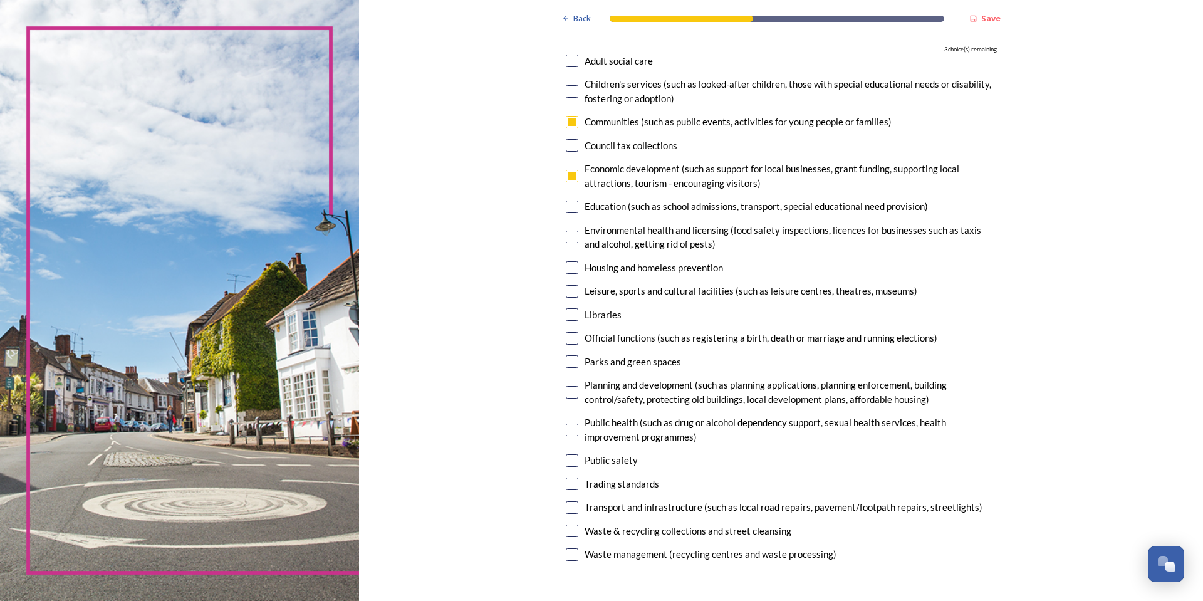
click at [568, 293] on input "checkbox" at bounding box center [572, 291] width 13 height 13
checkbox input "true"
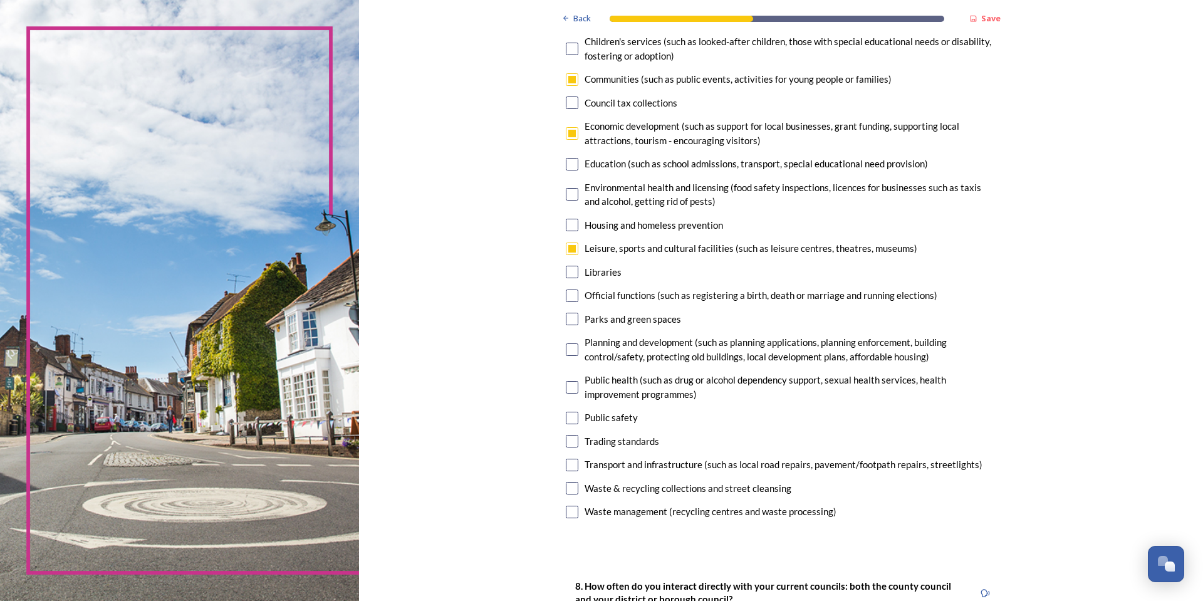
scroll to position [188, 0]
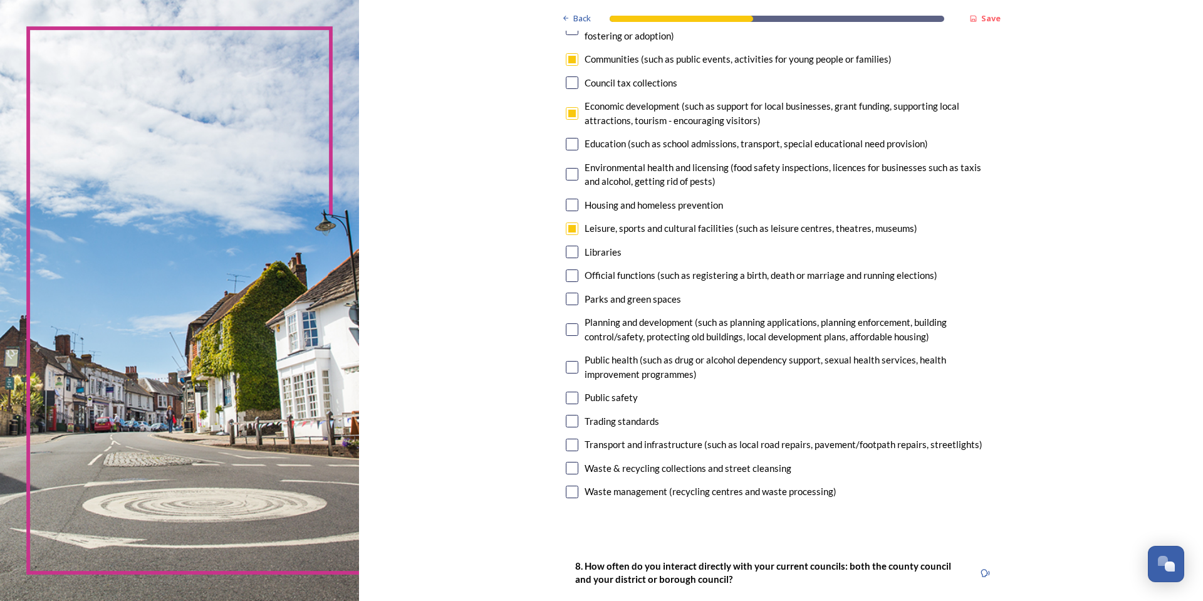
click at [566, 203] on input "checkbox" at bounding box center [572, 205] width 13 height 13
checkbox input "true"
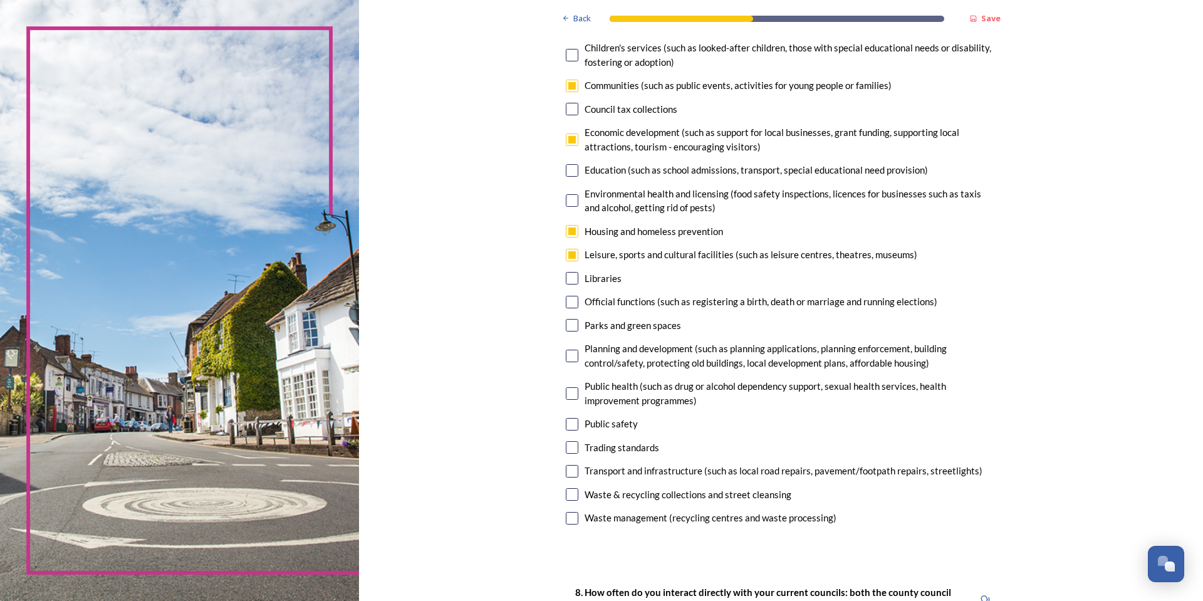
scroll to position [125, 0]
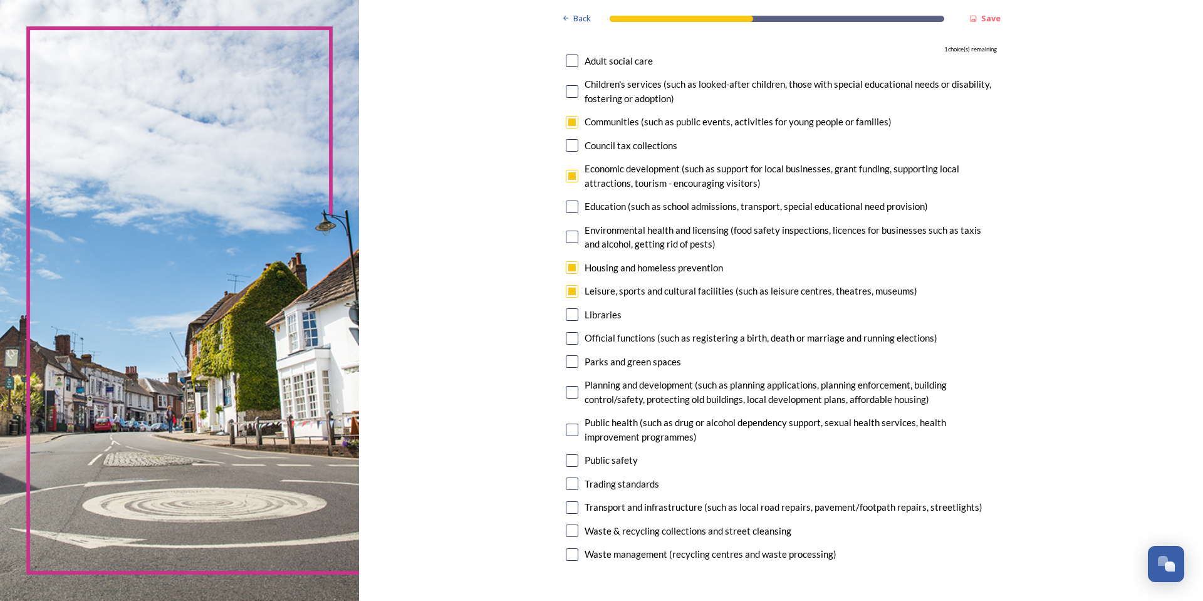
click at [566, 390] on input "checkbox" at bounding box center [572, 392] width 13 height 13
checkbox input "true"
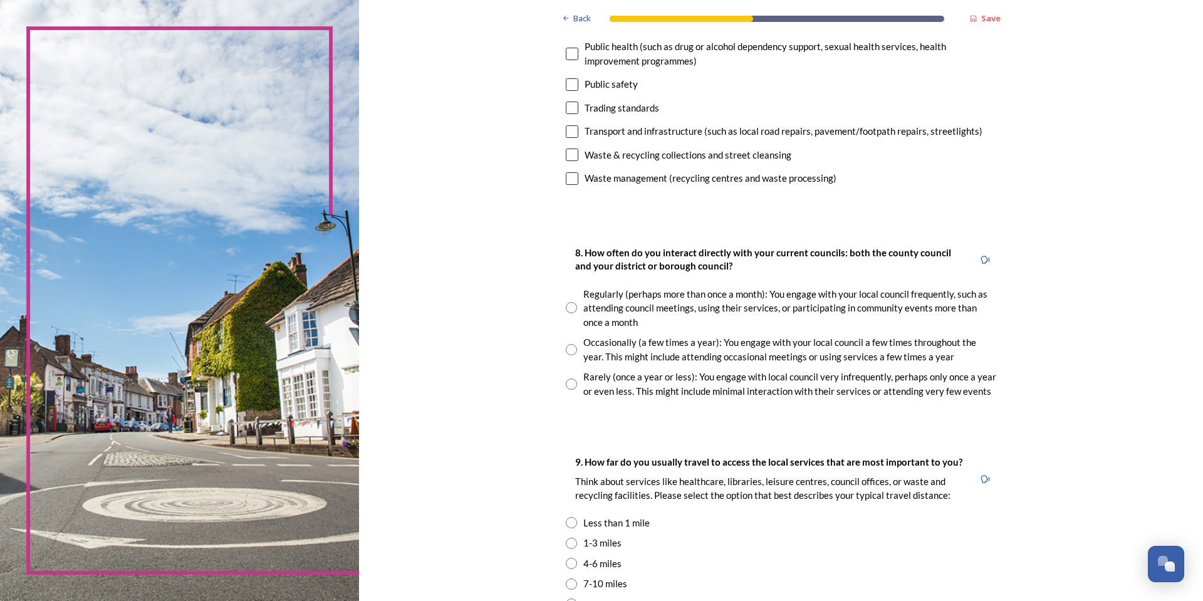
scroll to position [564, 0]
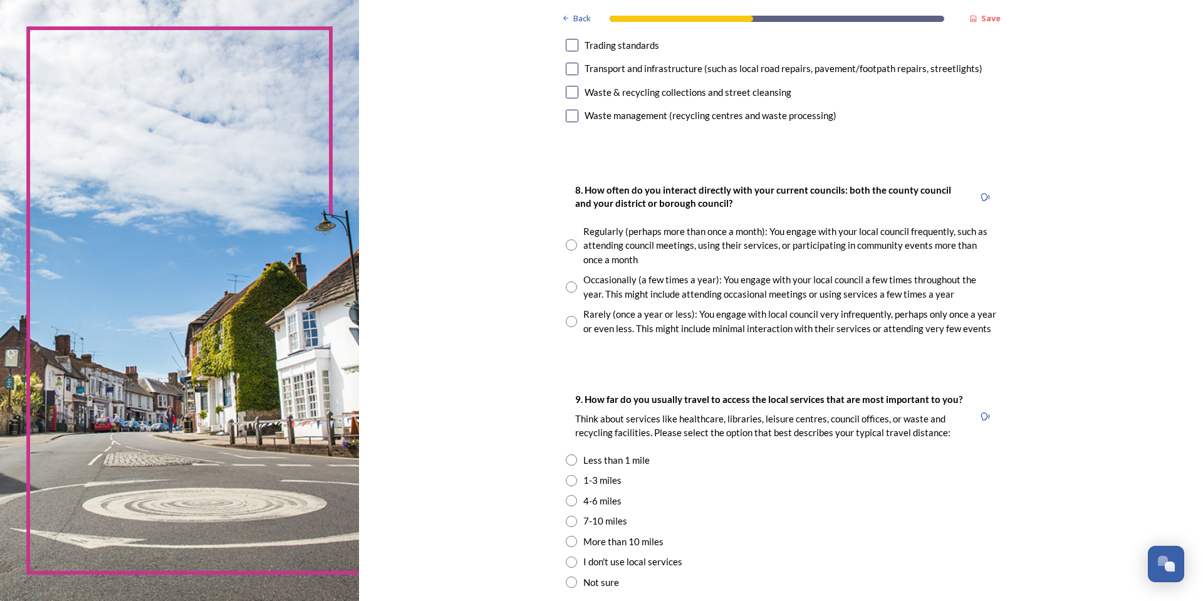
click at [566, 288] on input "radio" at bounding box center [571, 286] width 11 height 11
radio input "true"
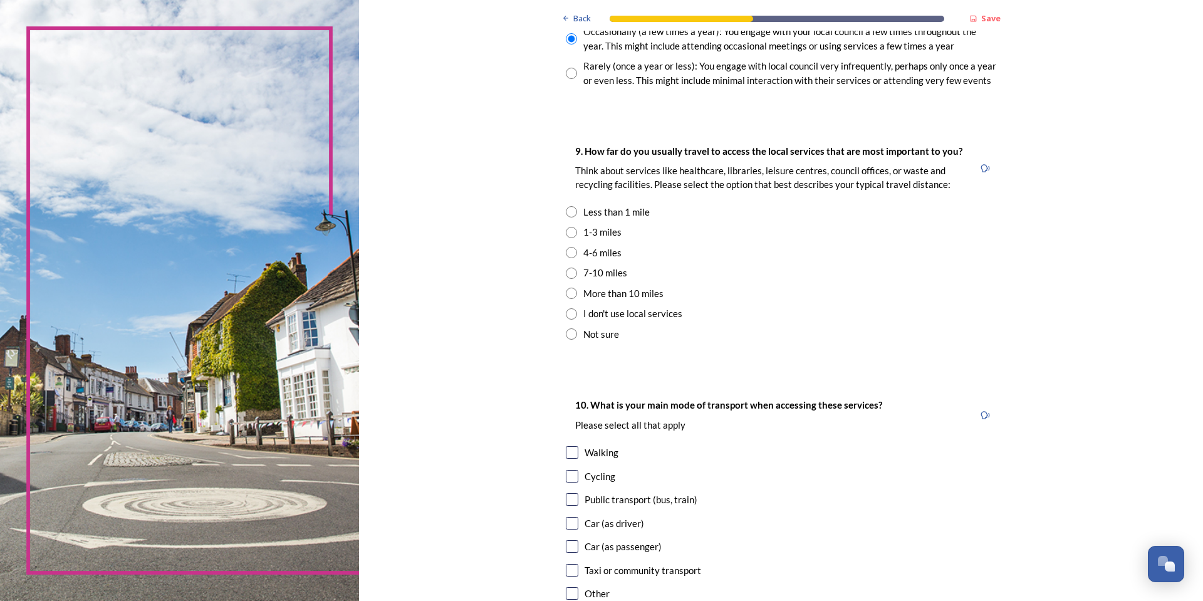
scroll to position [814, 0]
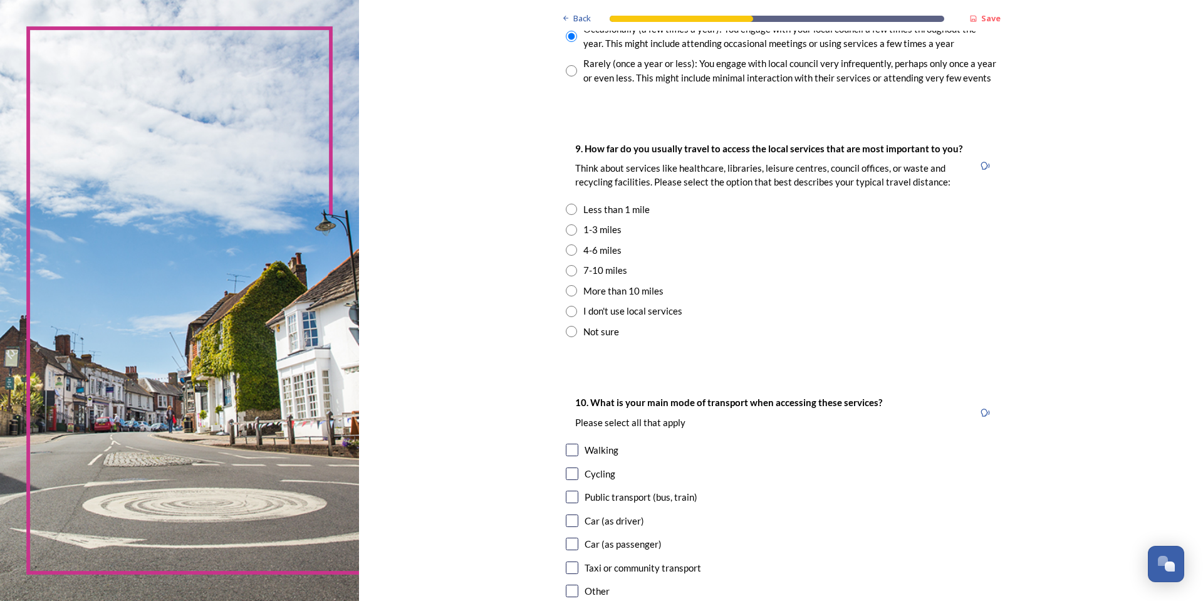
click at [599, 229] on div "1-3 miles" at bounding box center [602, 229] width 38 height 14
radio input "true"
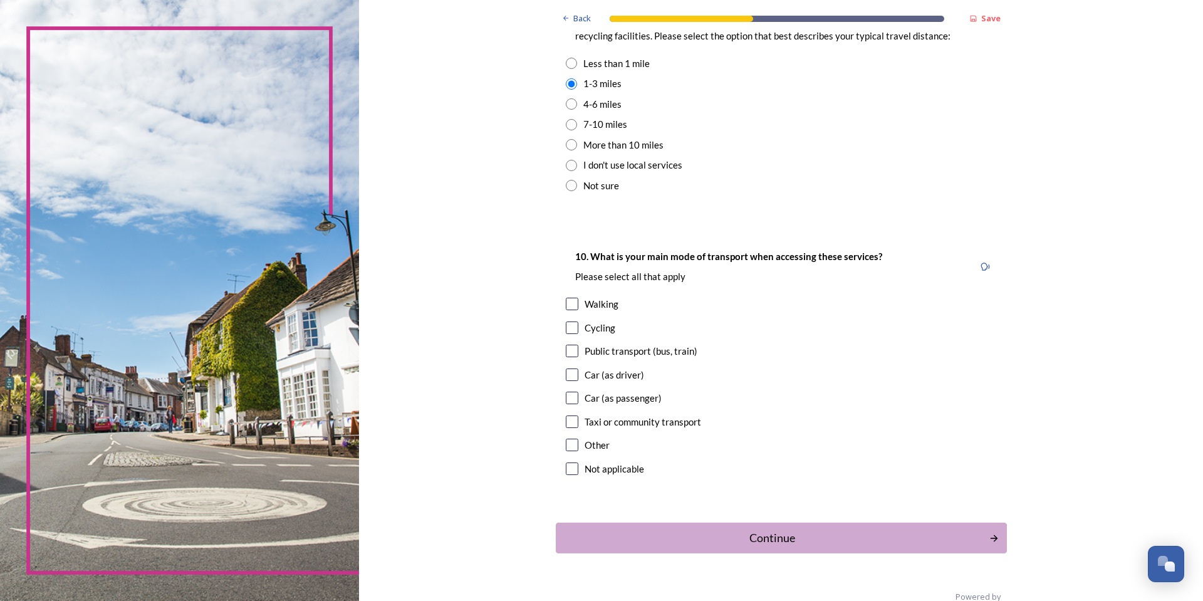
scroll to position [985, 0]
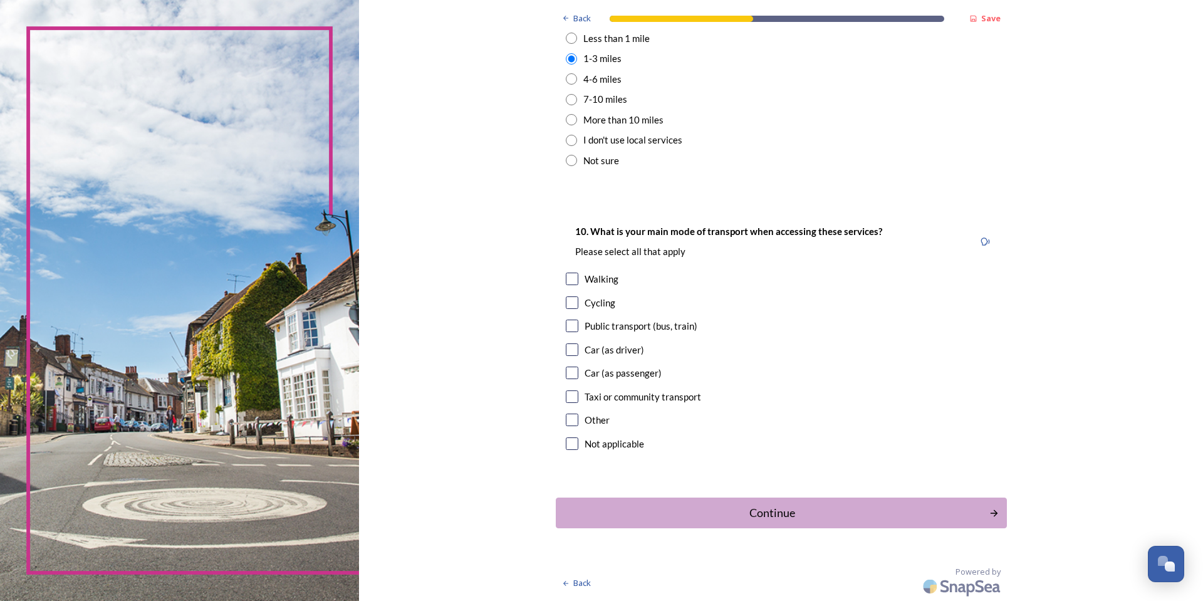
click at [569, 351] on input "checkbox" at bounding box center [572, 349] width 13 height 13
checkbox input "true"
click at [799, 514] on div "Continue" at bounding box center [772, 512] width 424 height 17
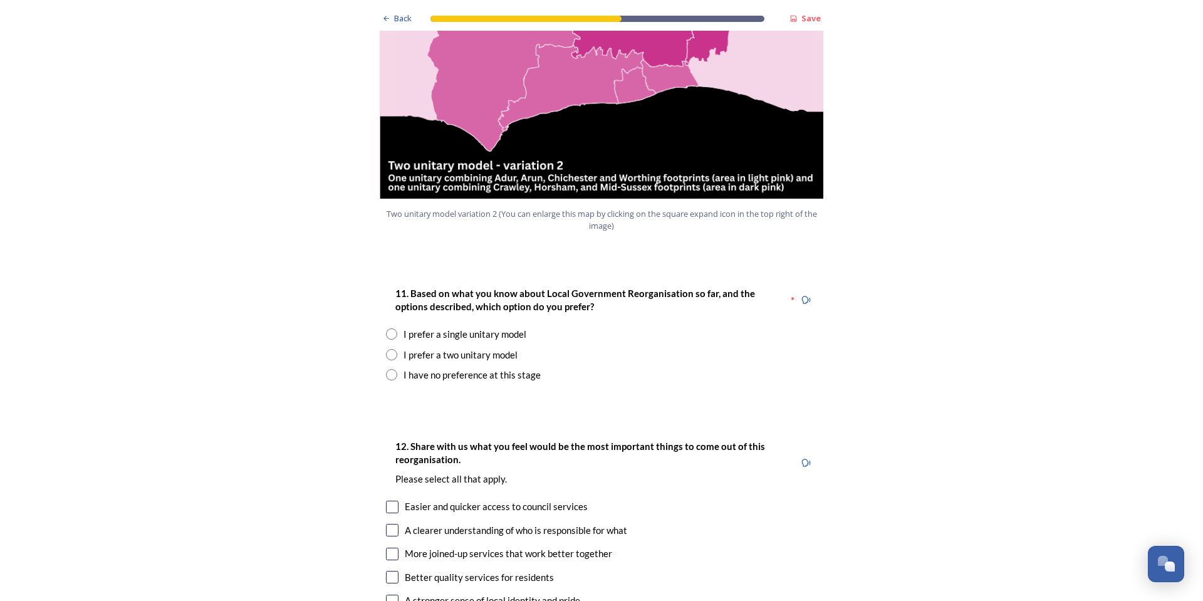
scroll to position [1503, 0]
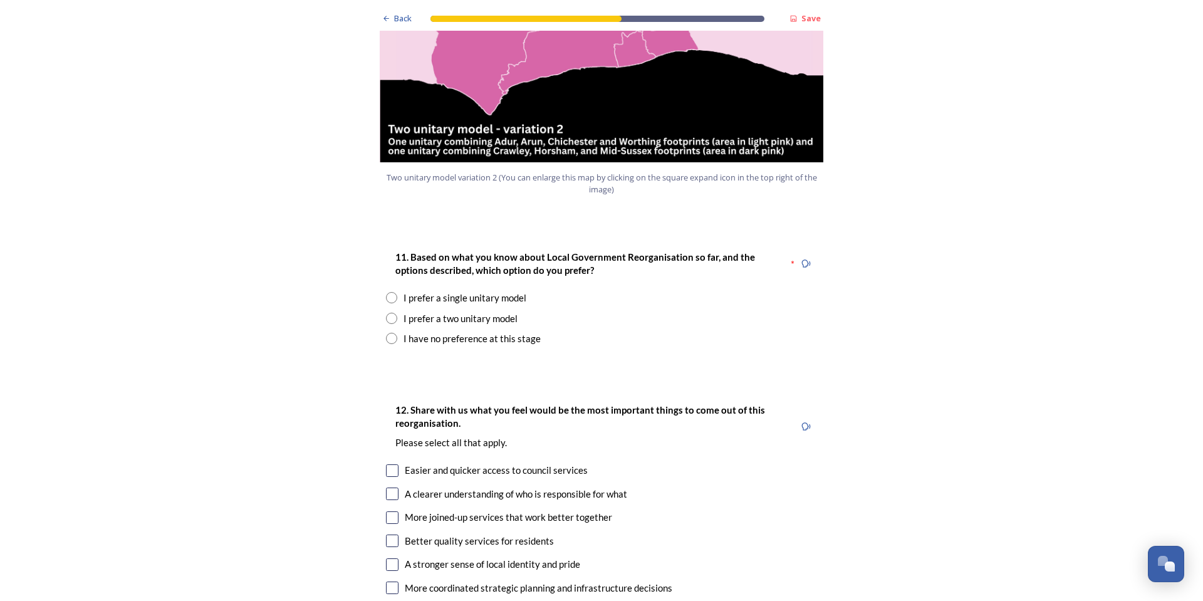
click at [495, 311] on div "I prefer a two unitary model" at bounding box center [460, 318] width 114 height 14
radio input "true"
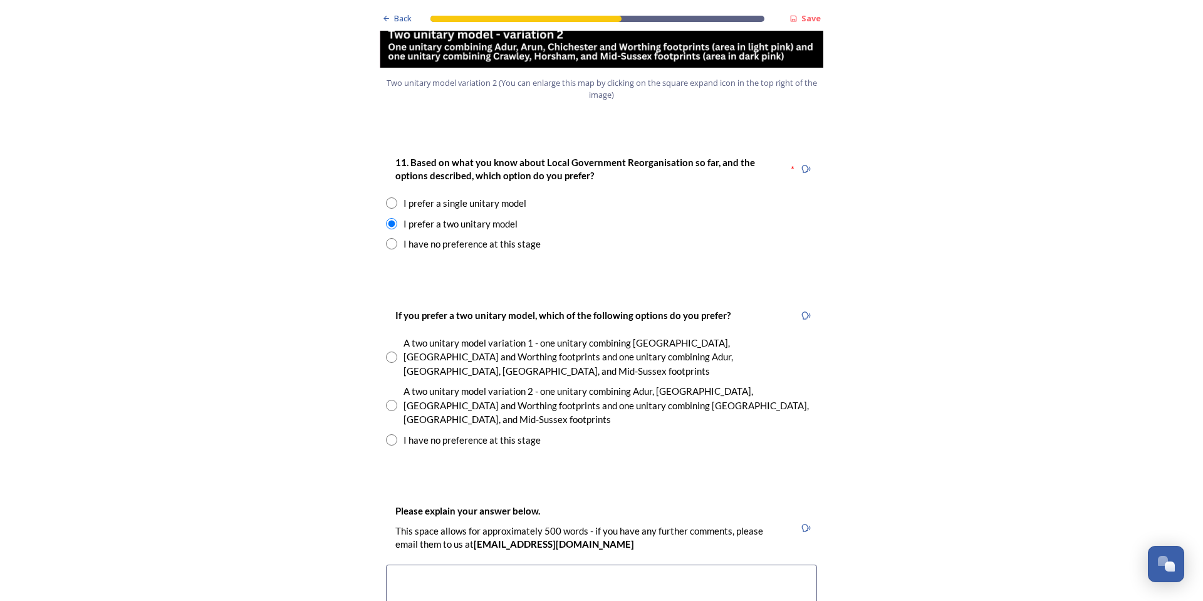
scroll to position [1629, 0]
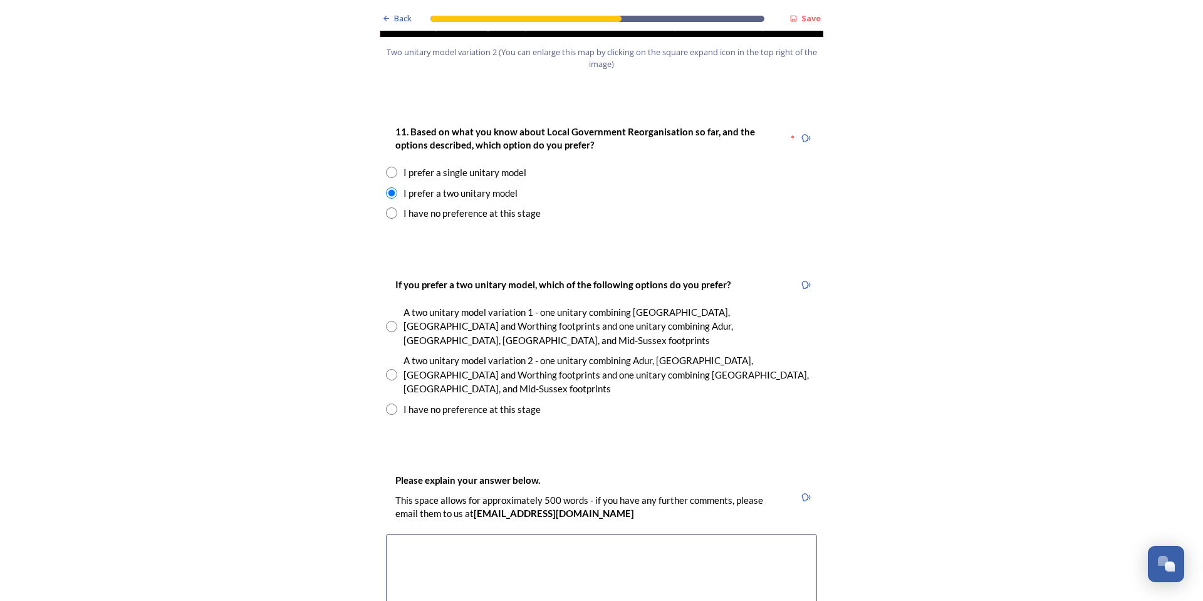
click at [386, 369] on input "radio" at bounding box center [391, 374] width 11 height 11
radio input "true"
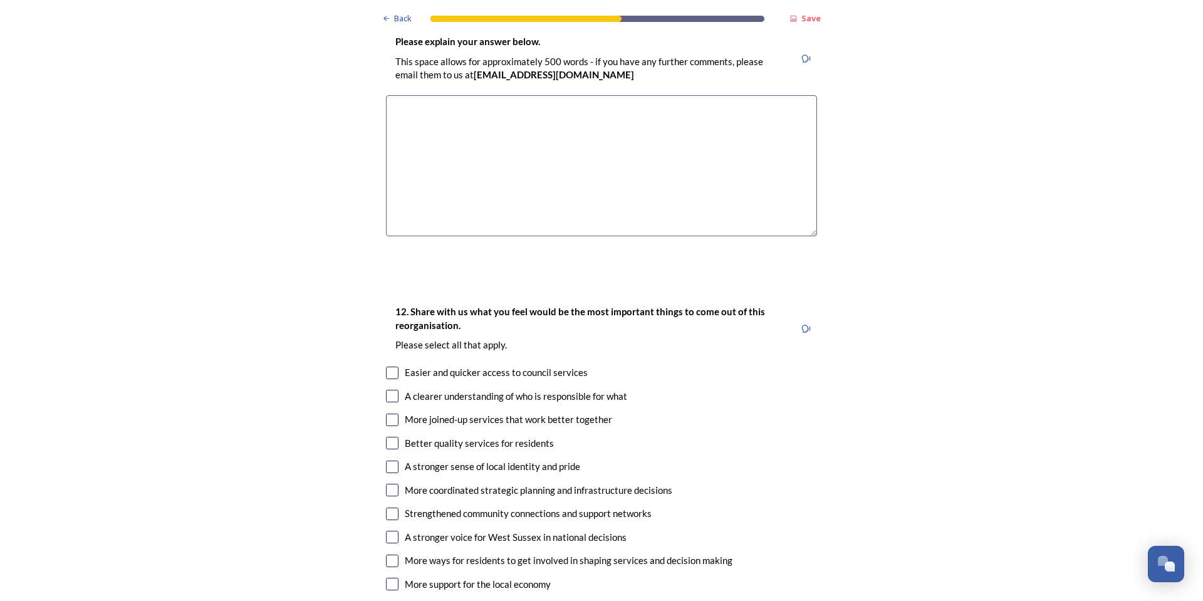
scroll to position [2130, 0]
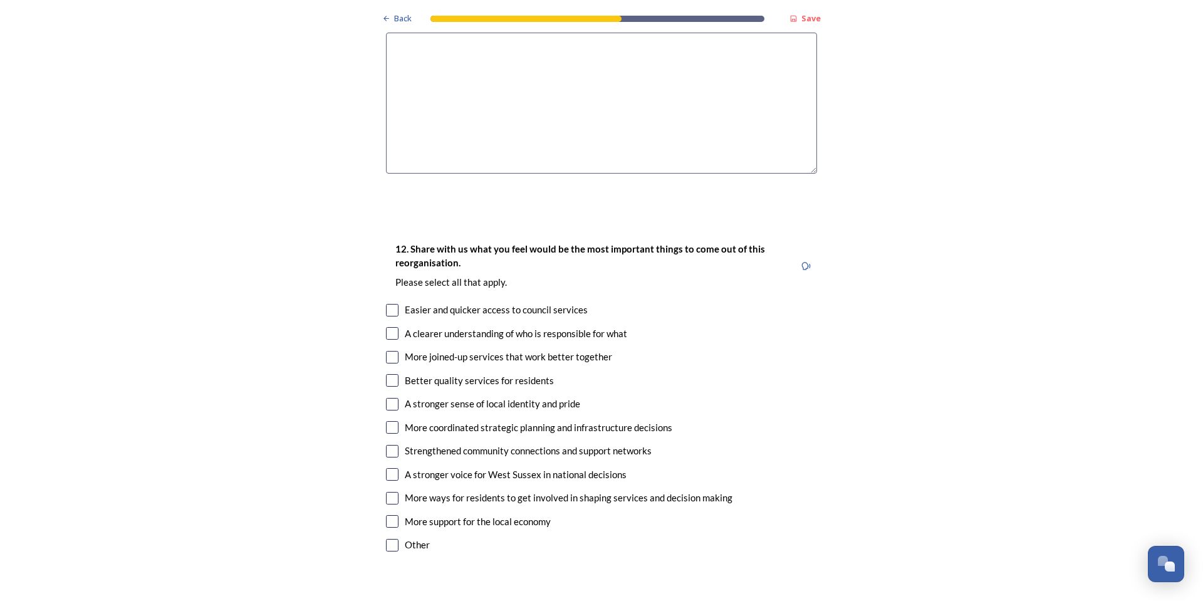
click at [389, 304] on input "checkbox" at bounding box center [392, 310] width 13 height 13
checkbox input "true"
click at [390, 351] on input "checkbox" at bounding box center [392, 357] width 13 height 13
checkbox input "true"
click at [389, 374] on input "checkbox" at bounding box center [392, 380] width 13 height 13
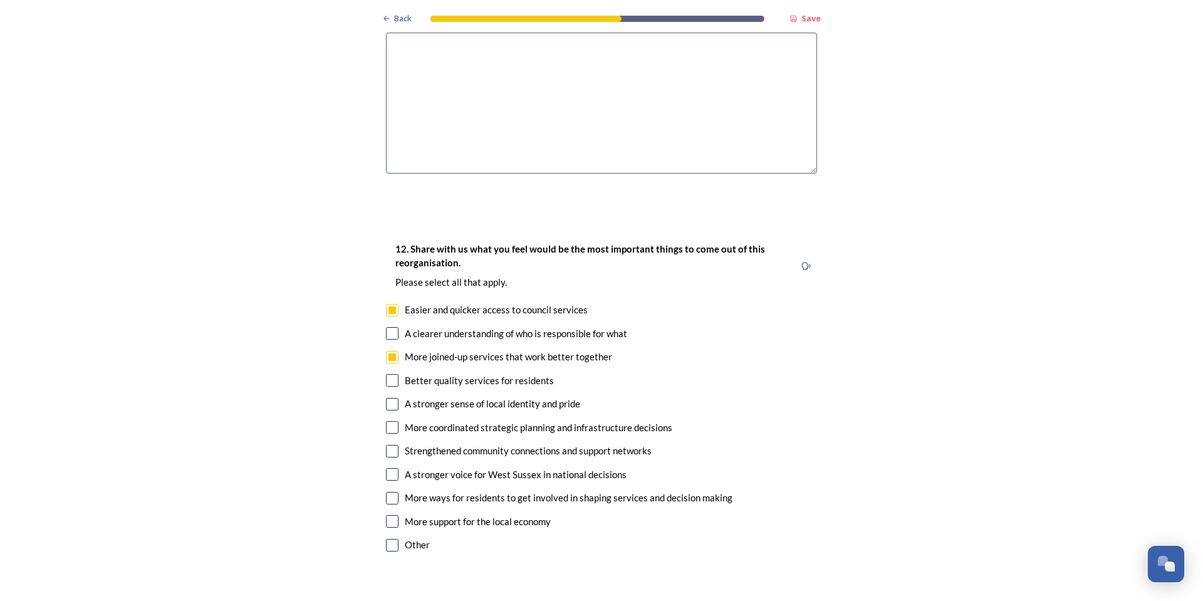
checkbox input "true"
click at [388, 421] on input "checkbox" at bounding box center [392, 427] width 13 height 13
checkbox input "true"
click at [386, 515] on input "checkbox" at bounding box center [392, 521] width 13 height 13
checkbox input "true"
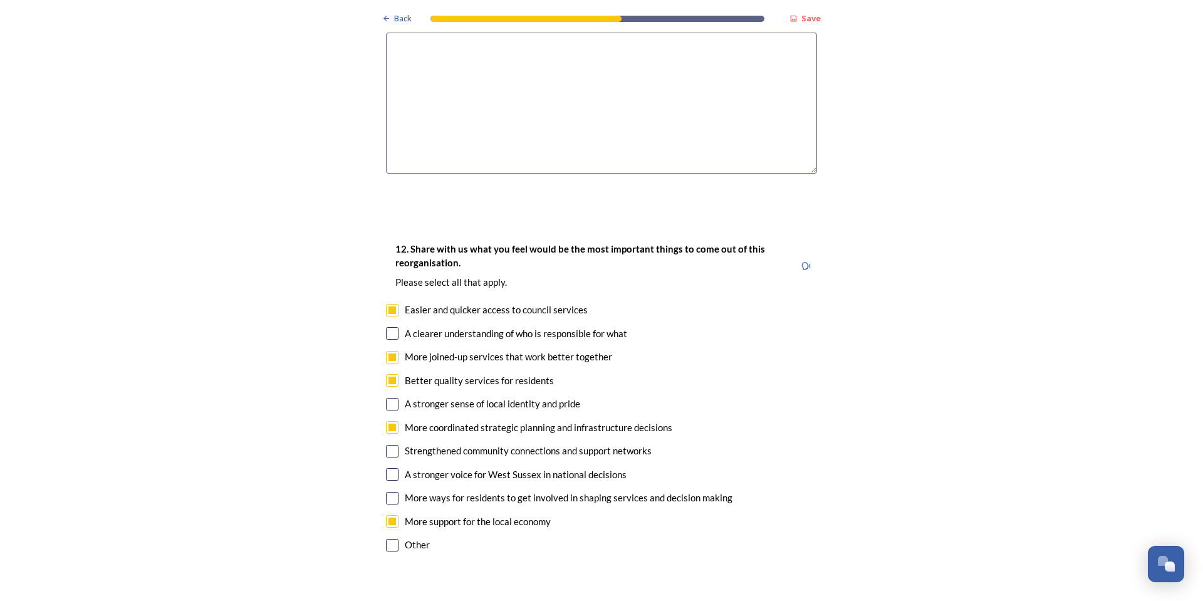
click at [386, 468] on input "checkbox" at bounding box center [392, 474] width 13 height 13
checkbox input "true"
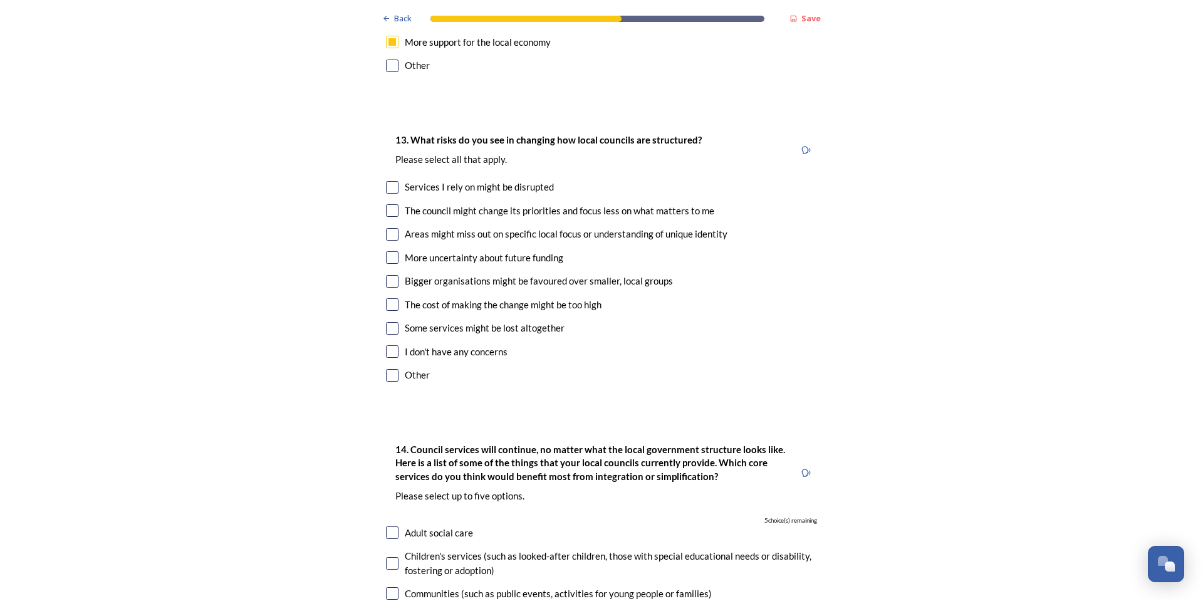
scroll to position [2631, 0]
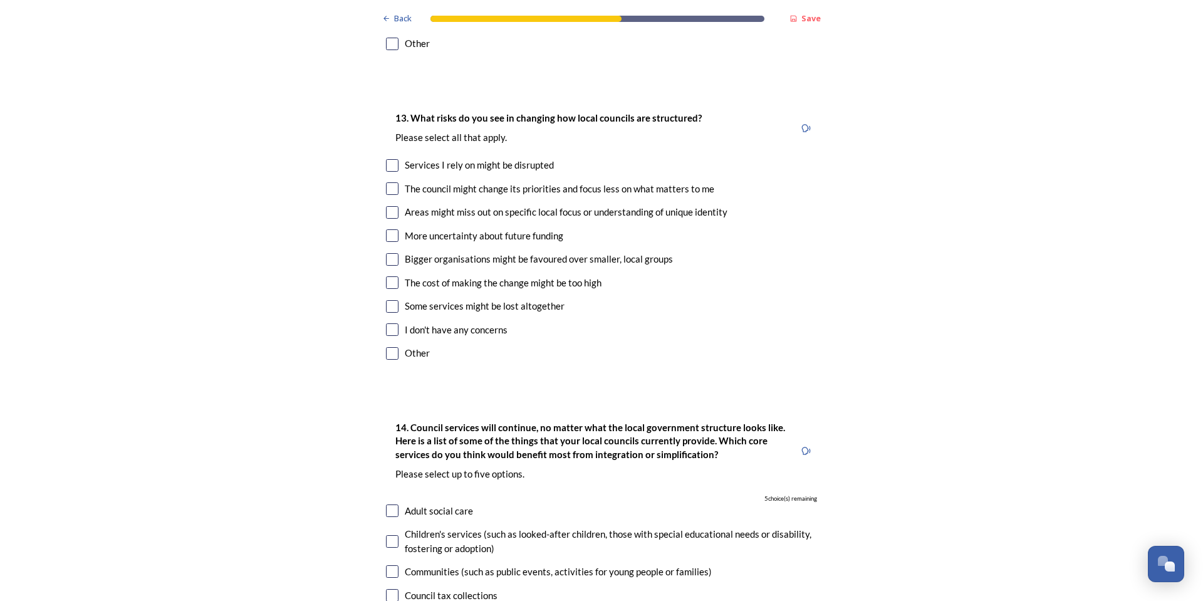
click at [387, 206] on input "checkbox" at bounding box center [392, 212] width 13 height 13
checkbox input "true"
click at [388, 229] on input "checkbox" at bounding box center [392, 235] width 13 height 13
checkbox input "true"
click at [390, 276] on input "checkbox" at bounding box center [392, 282] width 13 height 13
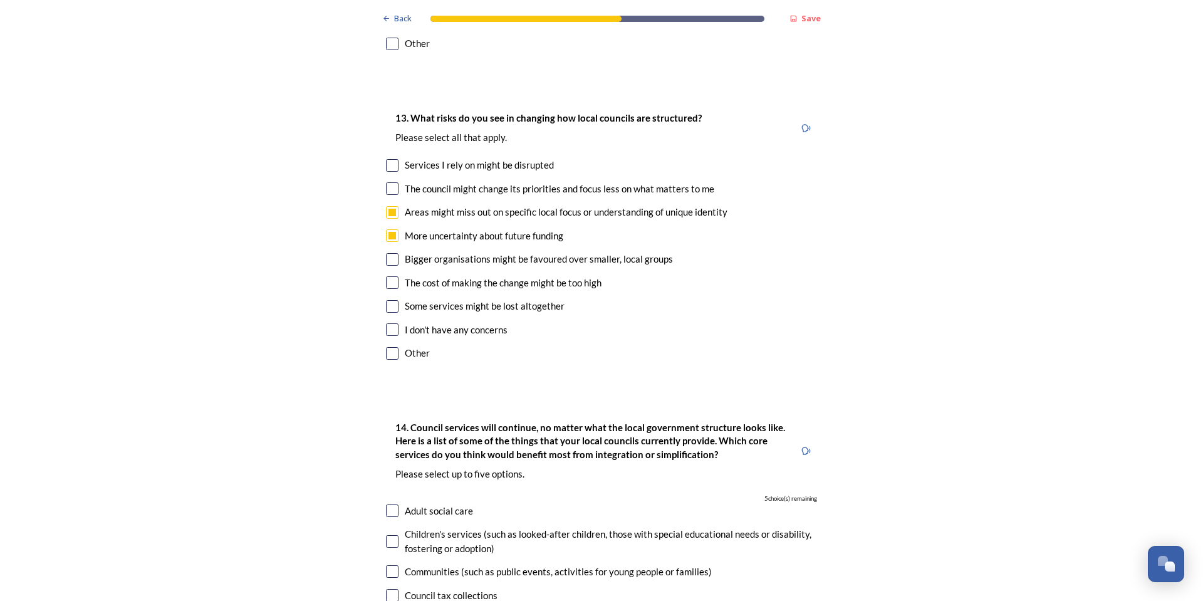
checkbox input "true"
click at [390, 182] on input "checkbox" at bounding box center [392, 188] width 13 height 13
checkbox input "true"
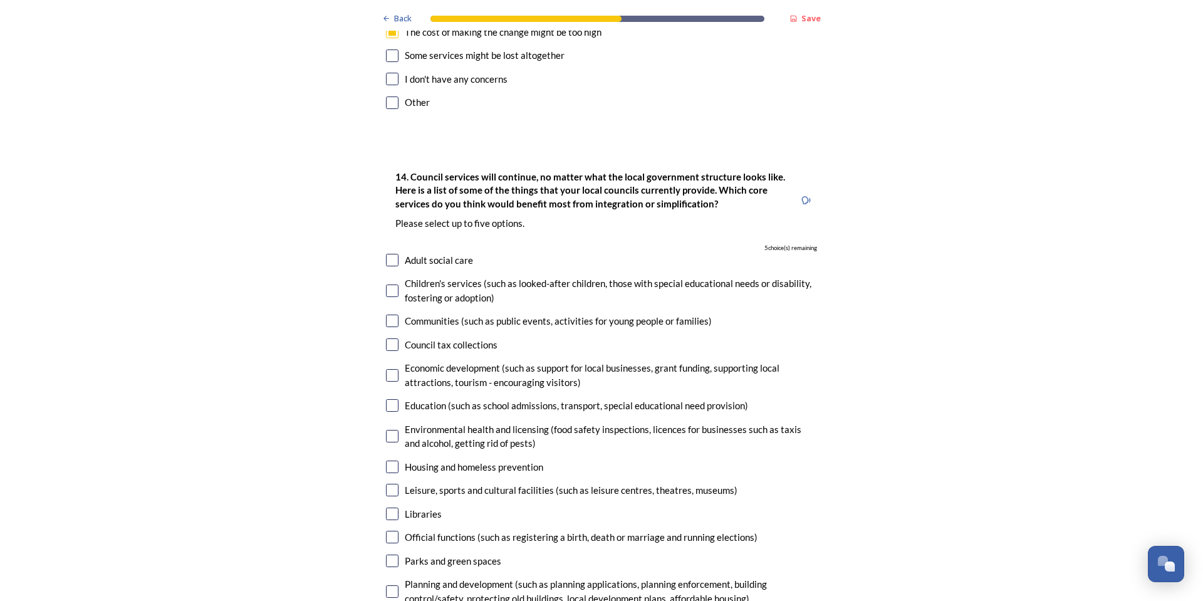
scroll to position [2944, 0]
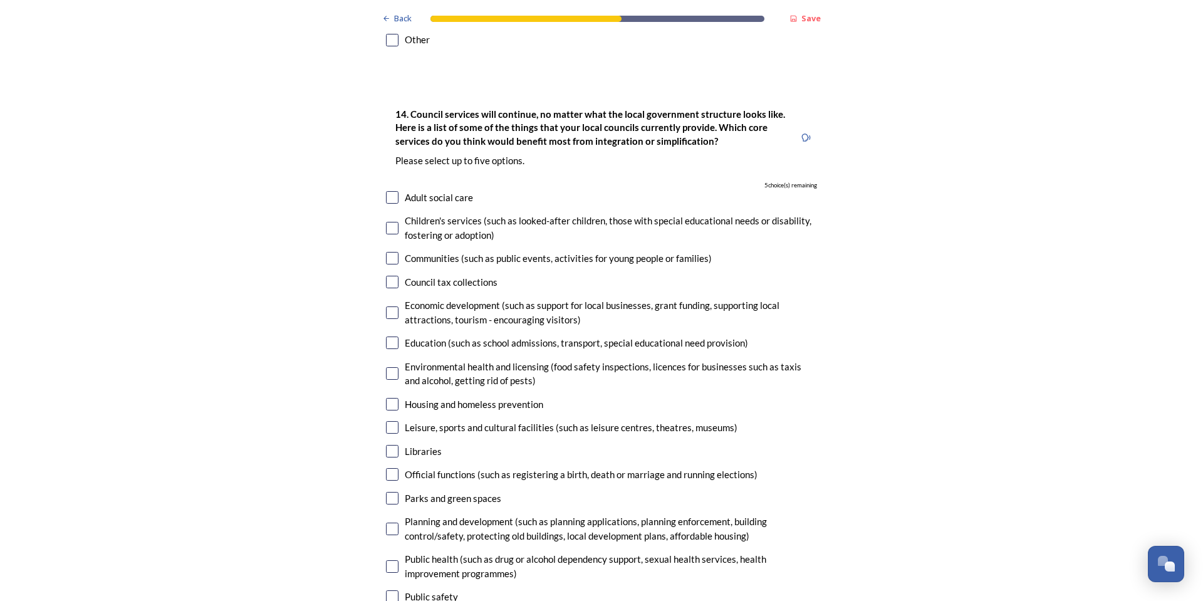
click at [387, 252] on input "checkbox" at bounding box center [392, 258] width 13 height 13
checkbox input "true"
click at [386, 306] on input "checkbox" at bounding box center [392, 312] width 13 height 13
checkbox input "true"
click at [388, 398] on input "checkbox" at bounding box center [392, 404] width 13 height 13
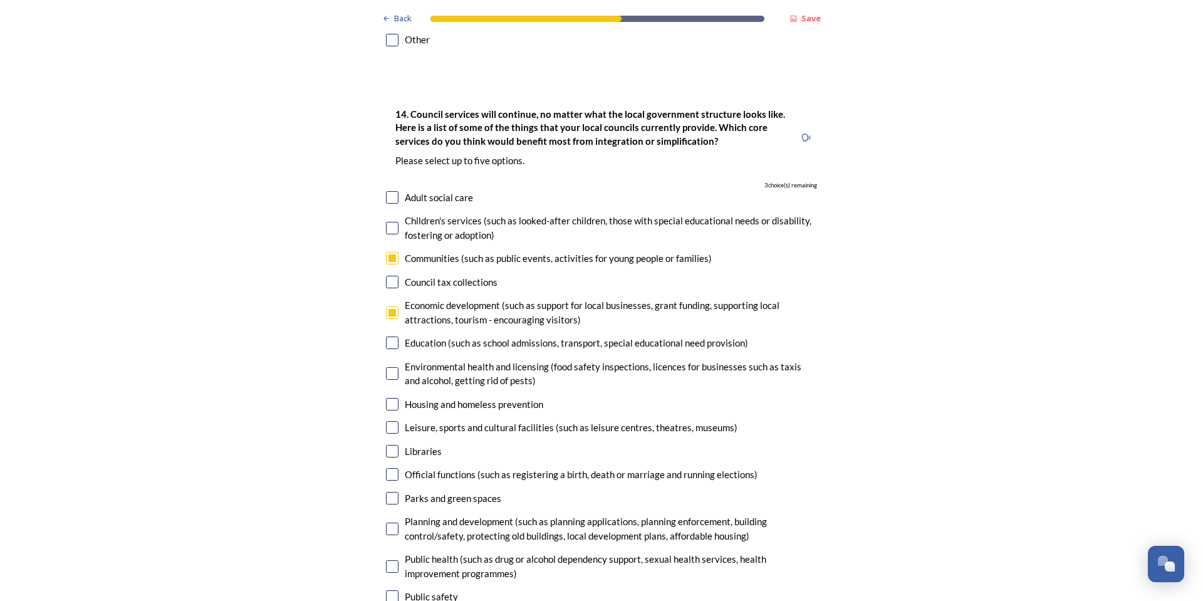
checkbox input "true"
click at [388, 421] on input "checkbox" at bounding box center [392, 427] width 13 height 13
checkbox input "true"
click at [390, 522] on input "checkbox" at bounding box center [392, 528] width 13 height 13
checkbox input "true"
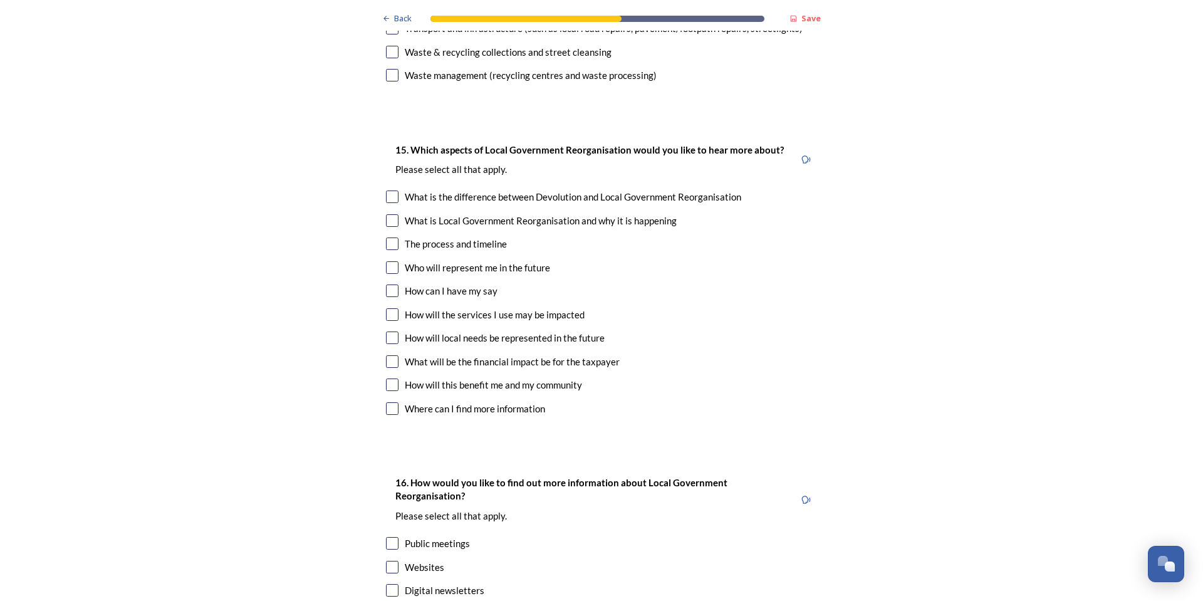
scroll to position [3570, 0]
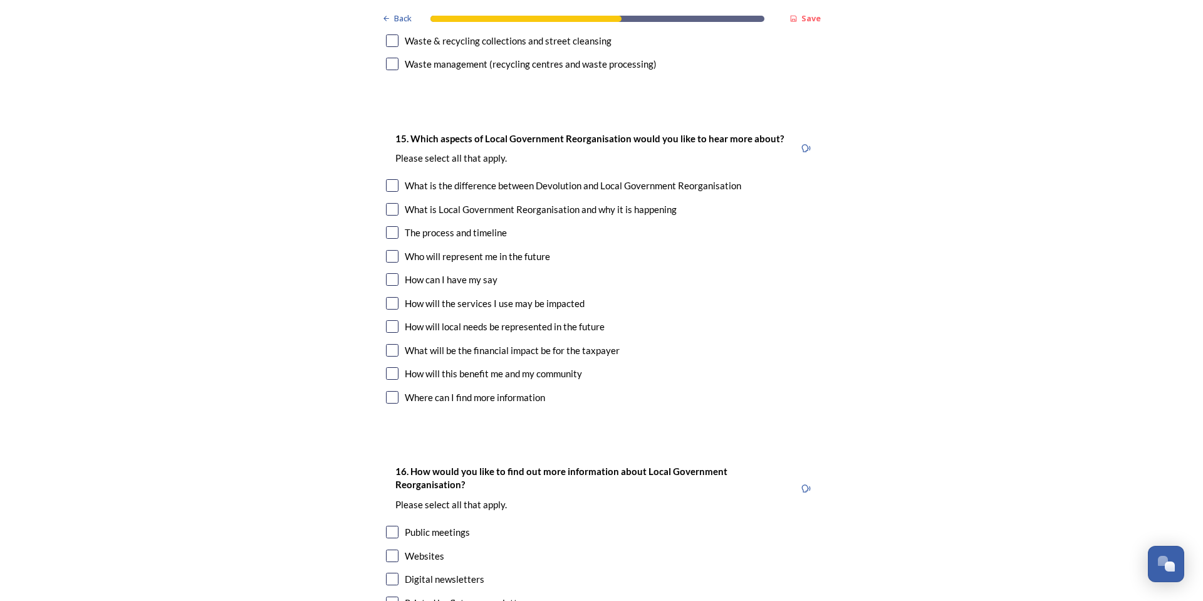
click at [386, 179] on input "checkbox" at bounding box center [392, 185] width 13 height 13
checkbox input "true"
click at [390, 203] on input "checkbox" at bounding box center [392, 209] width 13 height 13
checkbox input "true"
click at [386, 250] on input "checkbox" at bounding box center [392, 256] width 13 height 13
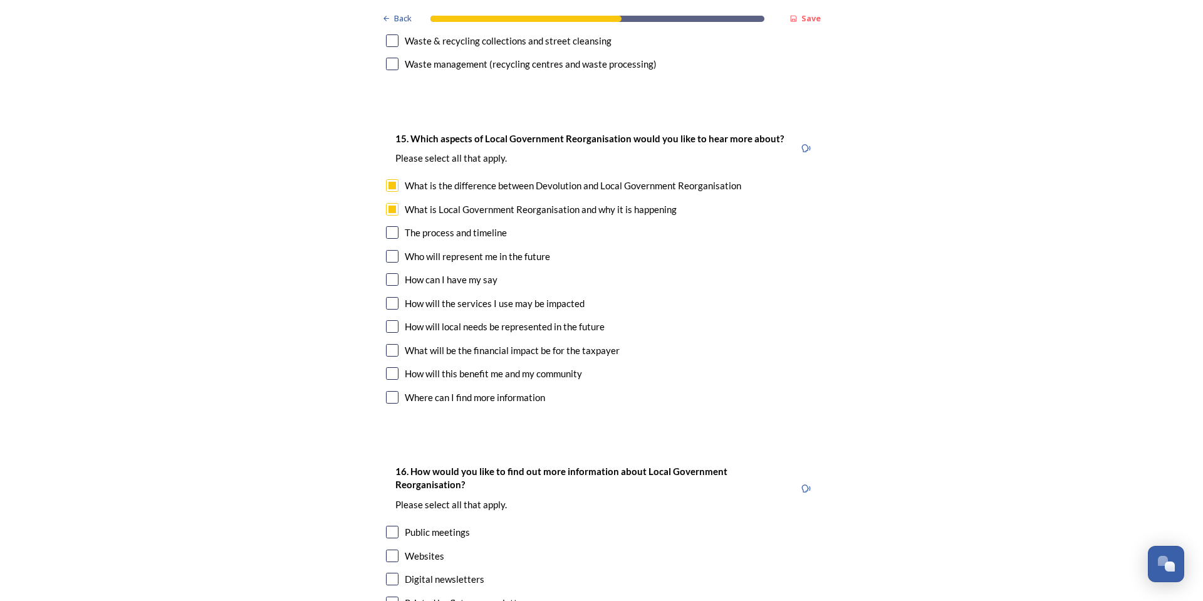
checkbox input "true"
click at [392, 297] on input "checkbox" at bounding box center [392, 303] width 13 height 13
checkbox input "true"
click at [391, 320] on input "checkbox" at bounding box center [392, 326] width 13 height 13
checkbox input "true"
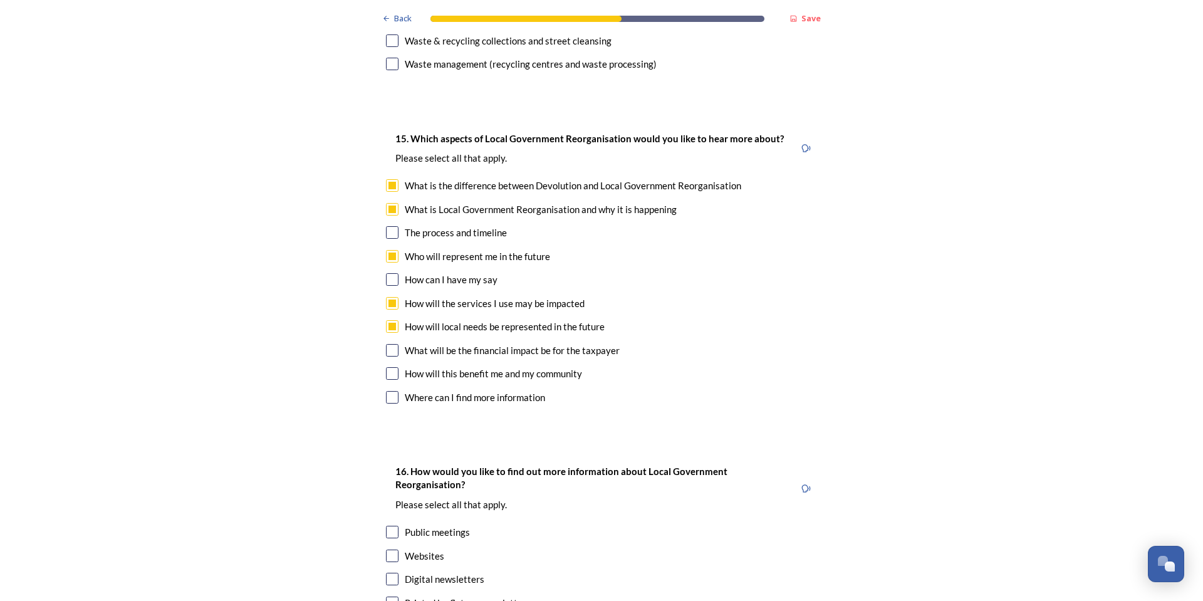
click at [390, 344] on input "checkbox" at bounding box center [392, 350] width 13 height 13
checkbox input "true"
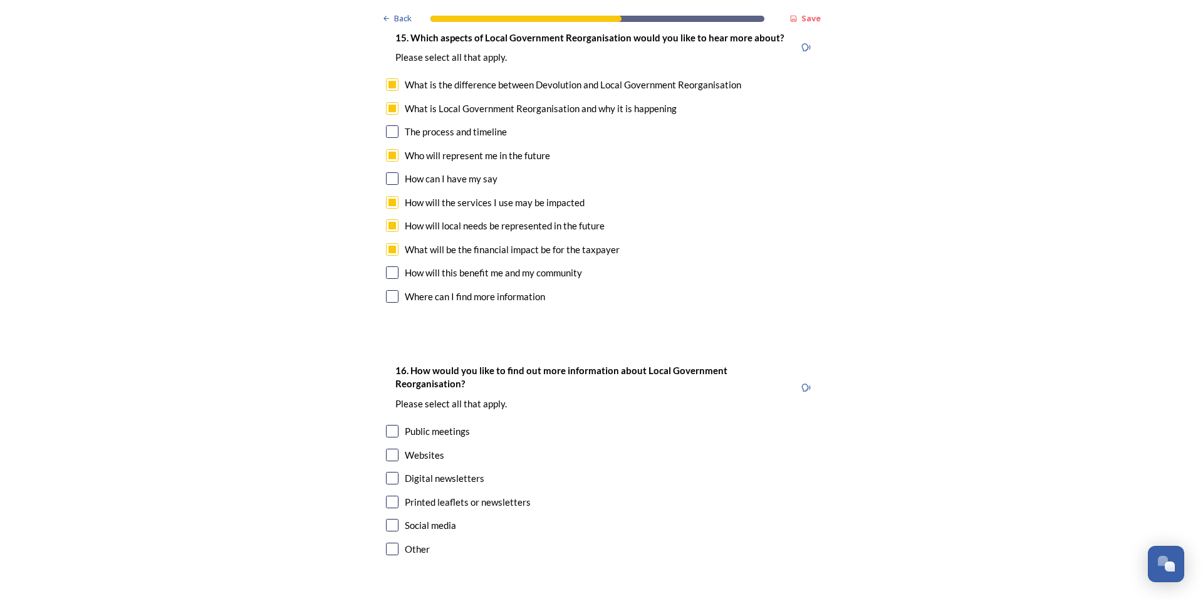
scroll to position [3711, 0]
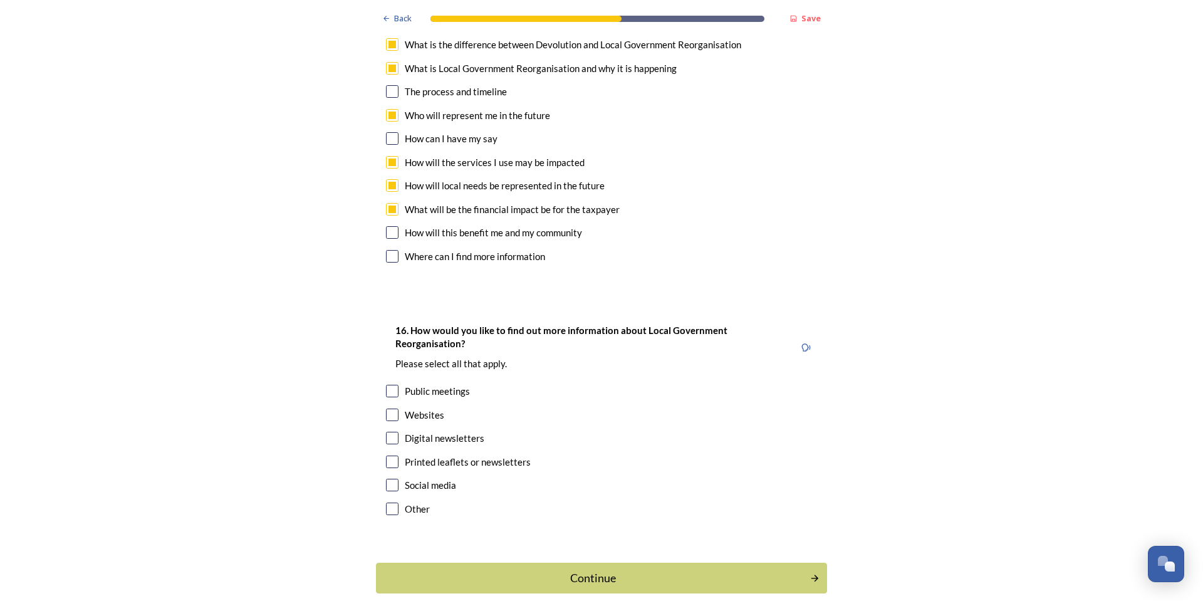
click at [387, 408] on input "checkbox" at bounding box center [392, 414] width 13 height 13
checkbox input "true"
click at [393, 479] on input "checkbox" at bounding box center [392, 485] width 13 height 13
checkbox input "true"
click at [601, 569] on div "Continue" at bounding box center [593, 577] width 424 height 17
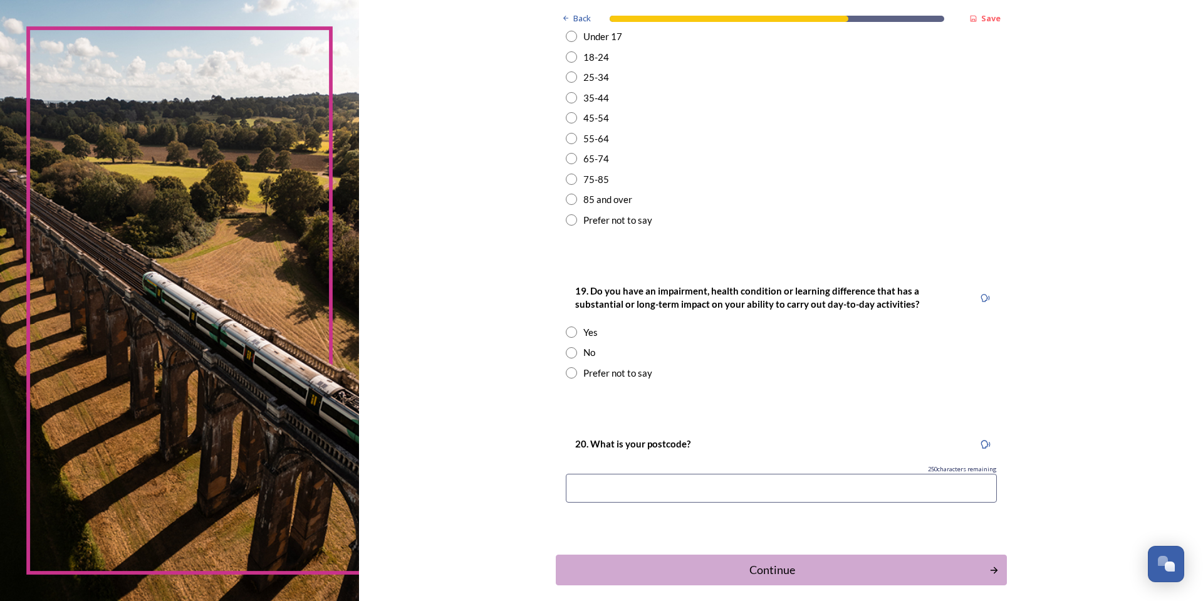
scroll to position [438, 0]
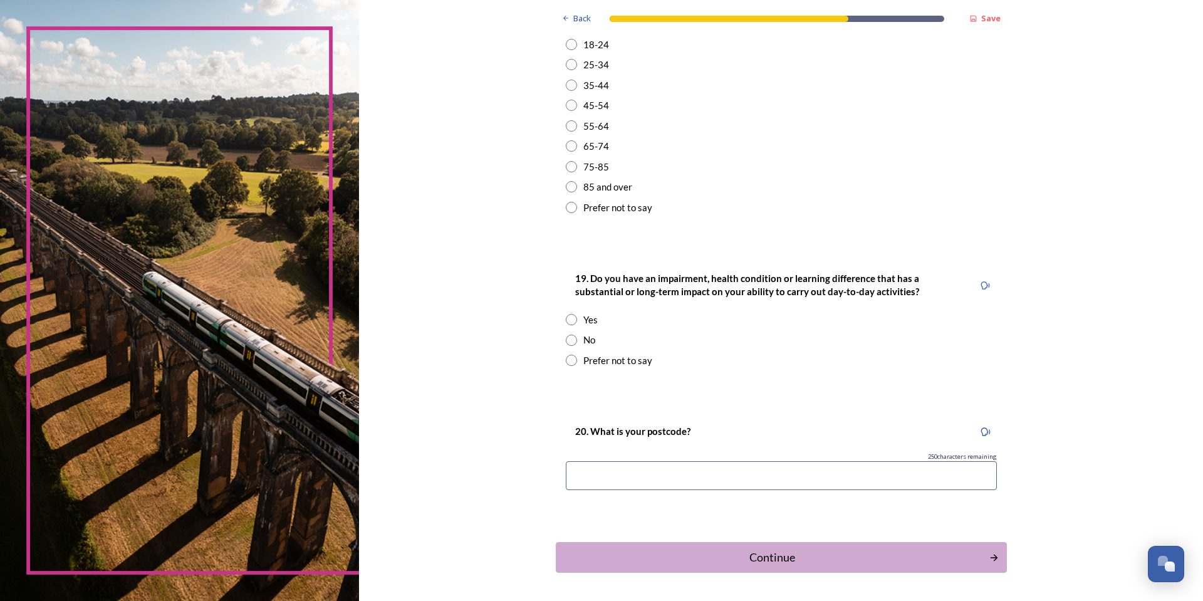
click at [586, 338] on div "No" at bounding box center [589, 340] width 12 height 14
radio input "true"
click at [621, 467] on input at bounding box center [781, 475] width 431 height 29
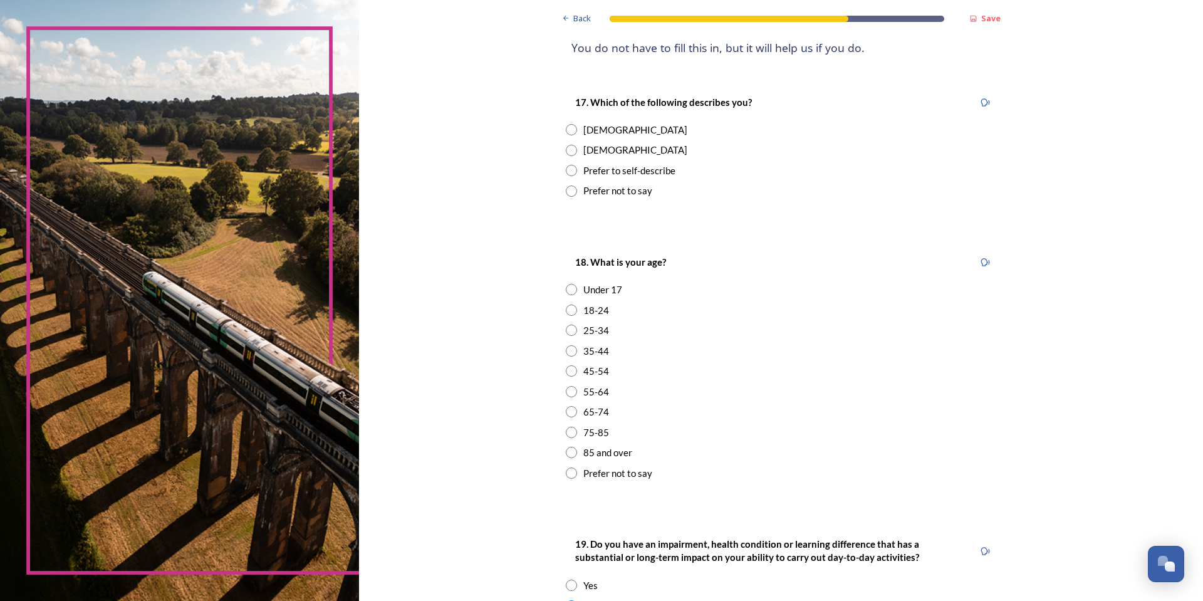
scroll to position [125, 0]
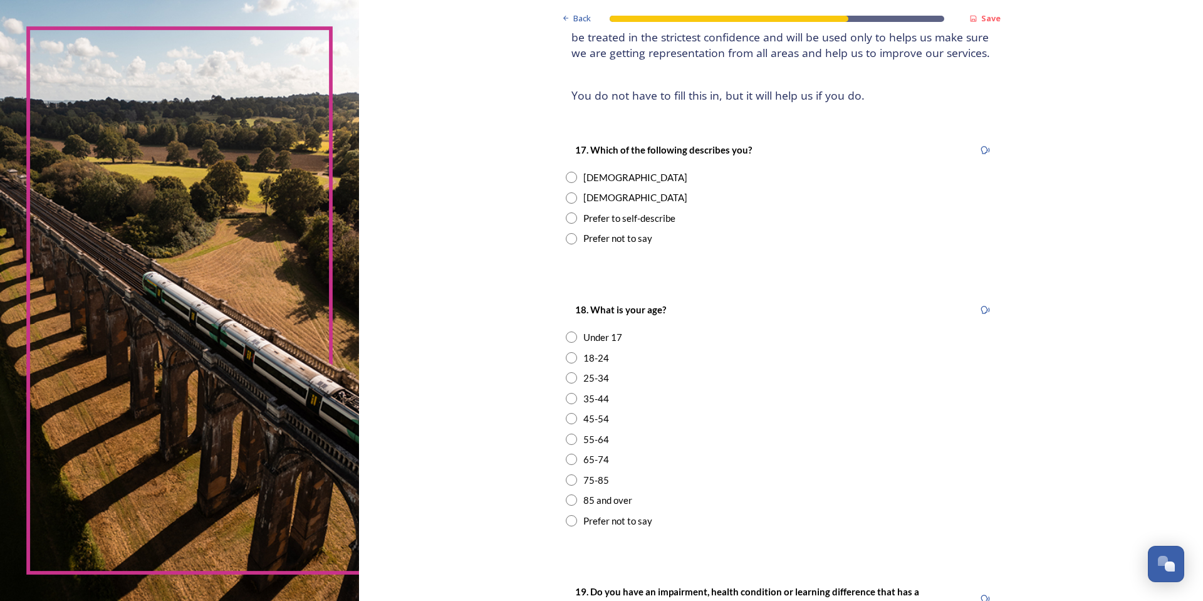
click at [593, 179] on div "Female" at bounding box center [635, 177] width 104 height 14
radio input "true"
click at [571, 420] on input "radio" at bounding box center [571, 418] width 11 height 11
radio input "true"
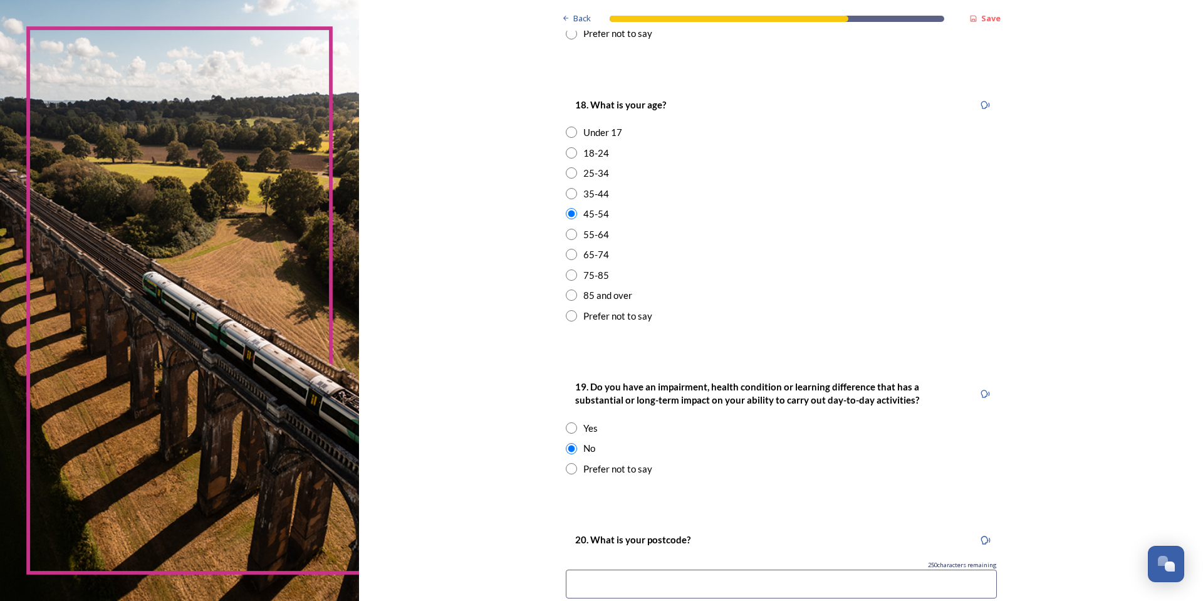
scroll to position [483, 0]
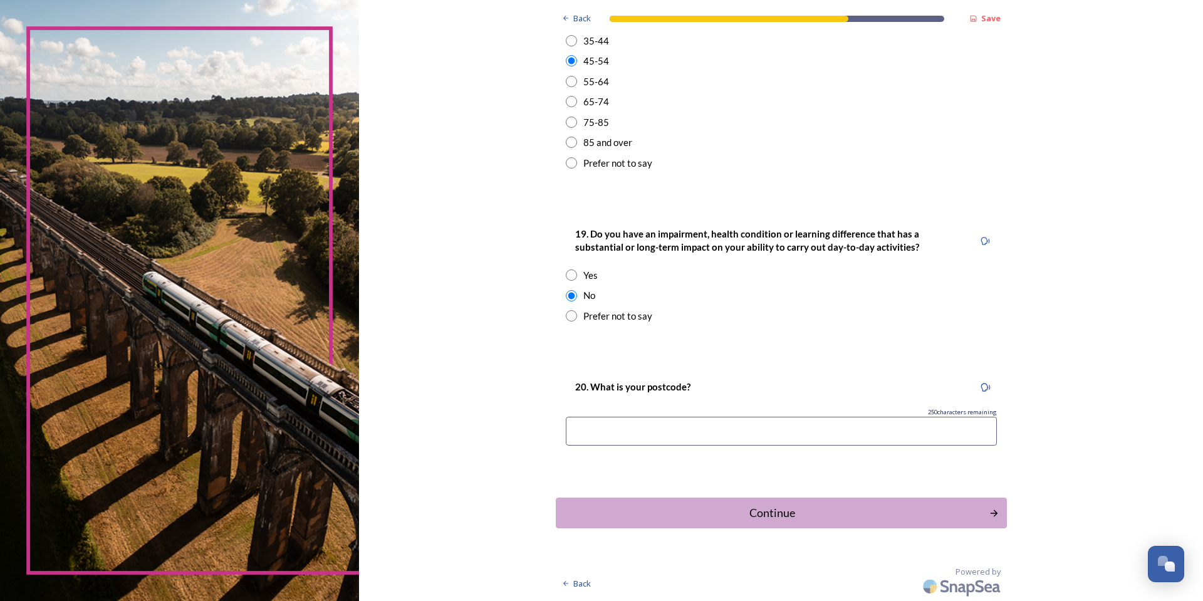
click at [603, 426] on input at bounding box center [781, 431] width 431 height 29
click at [579, 432] on input "Rh12" at bounding box center [781, 431] width 431 height 29
type input "RH12"
click at [797, 511] on div "Continue" at bounding box center [772, 512] width 424 height 17
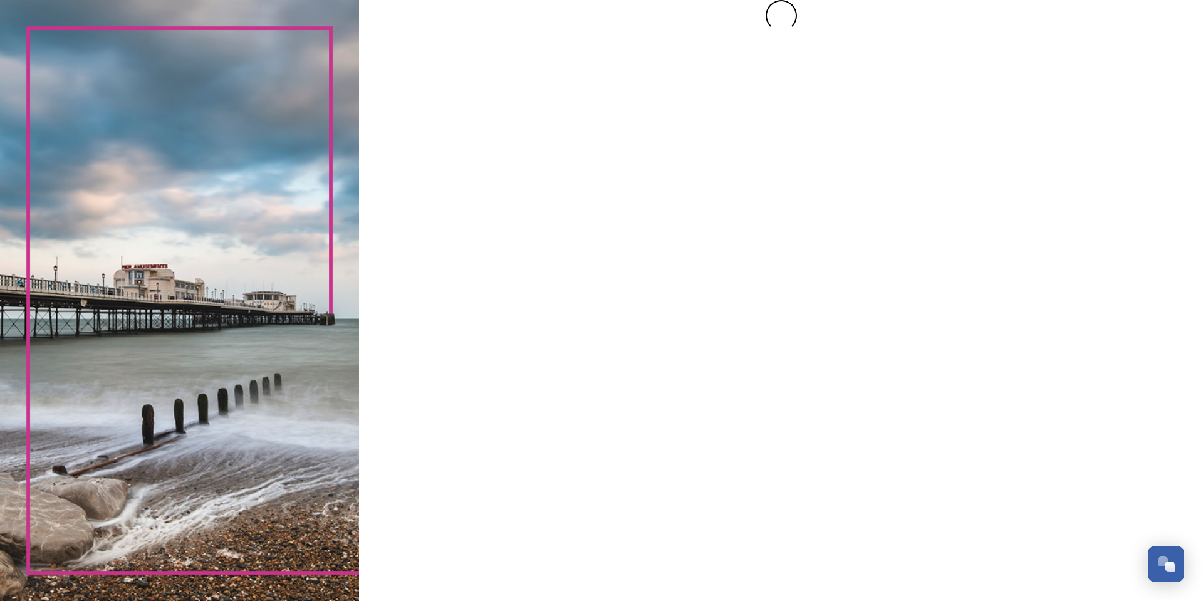
scroll to position [0, 0]
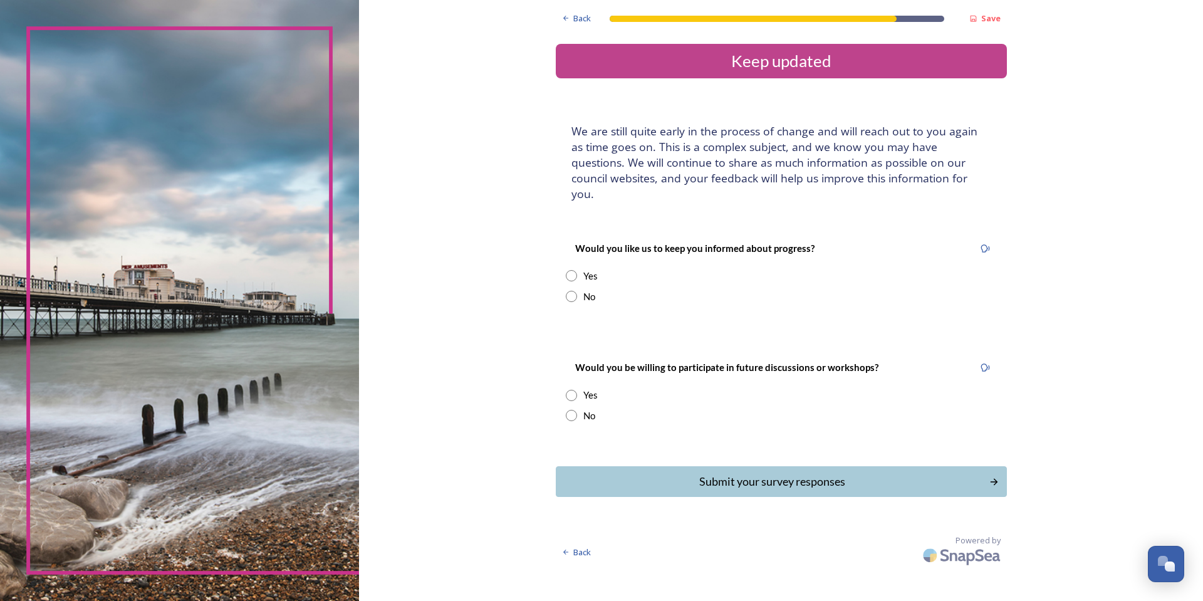
click at [572, 291] on input "radio" at bounding box center [571, 296] width 11 height 11
radio input "true"
click at [575, 410] on input "radio" at bounding box center [571, 415] width 11 height 11
radio input "true"
click at [831, 473] on div "Submit your survey responses" at bounding box center [772, 481] width 424 height 17
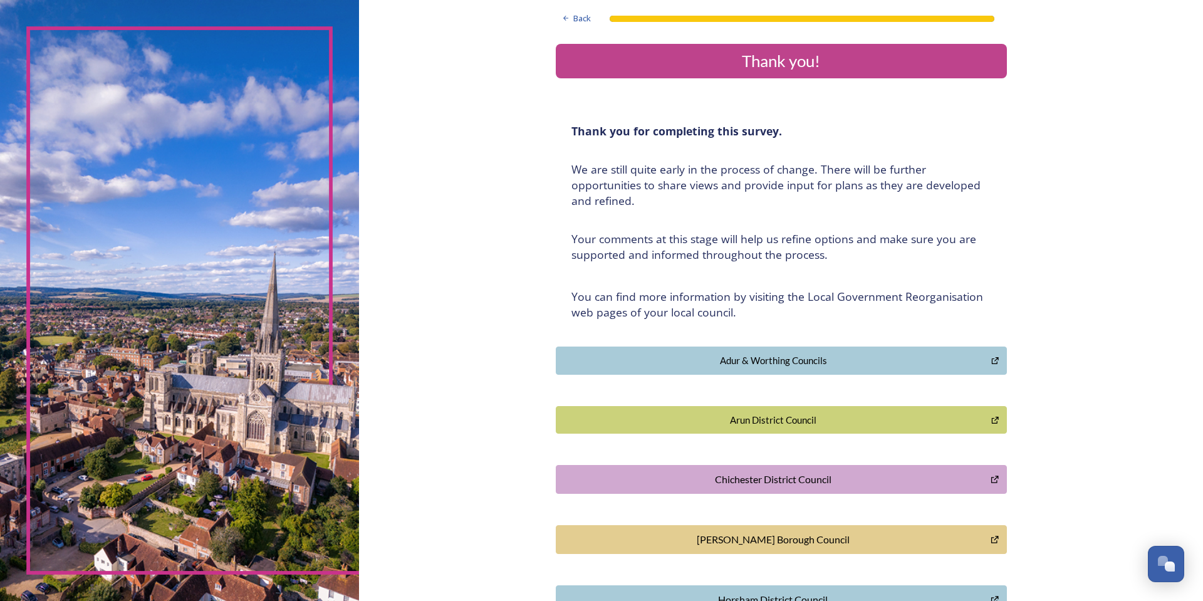
scroll to position [206, 0]
